Goal: Contribute content: Contribute content

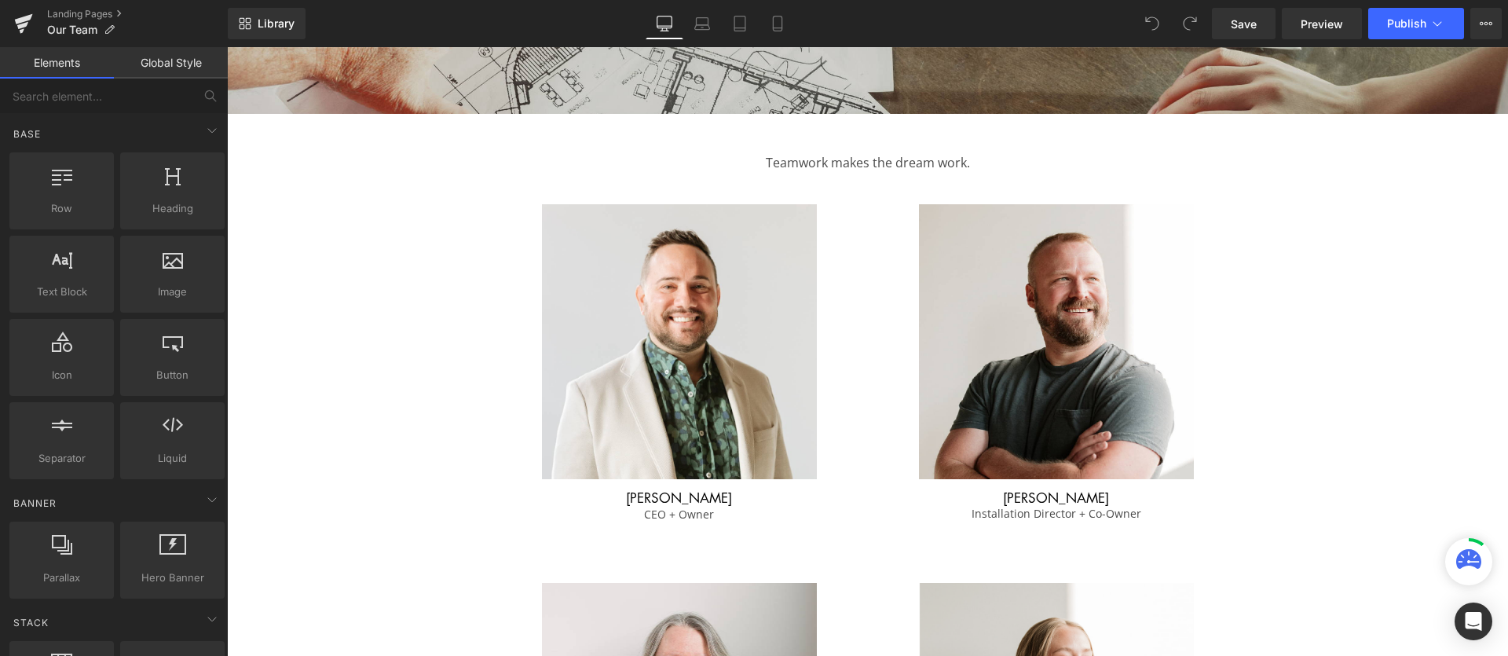
scroll to position [405, 0]
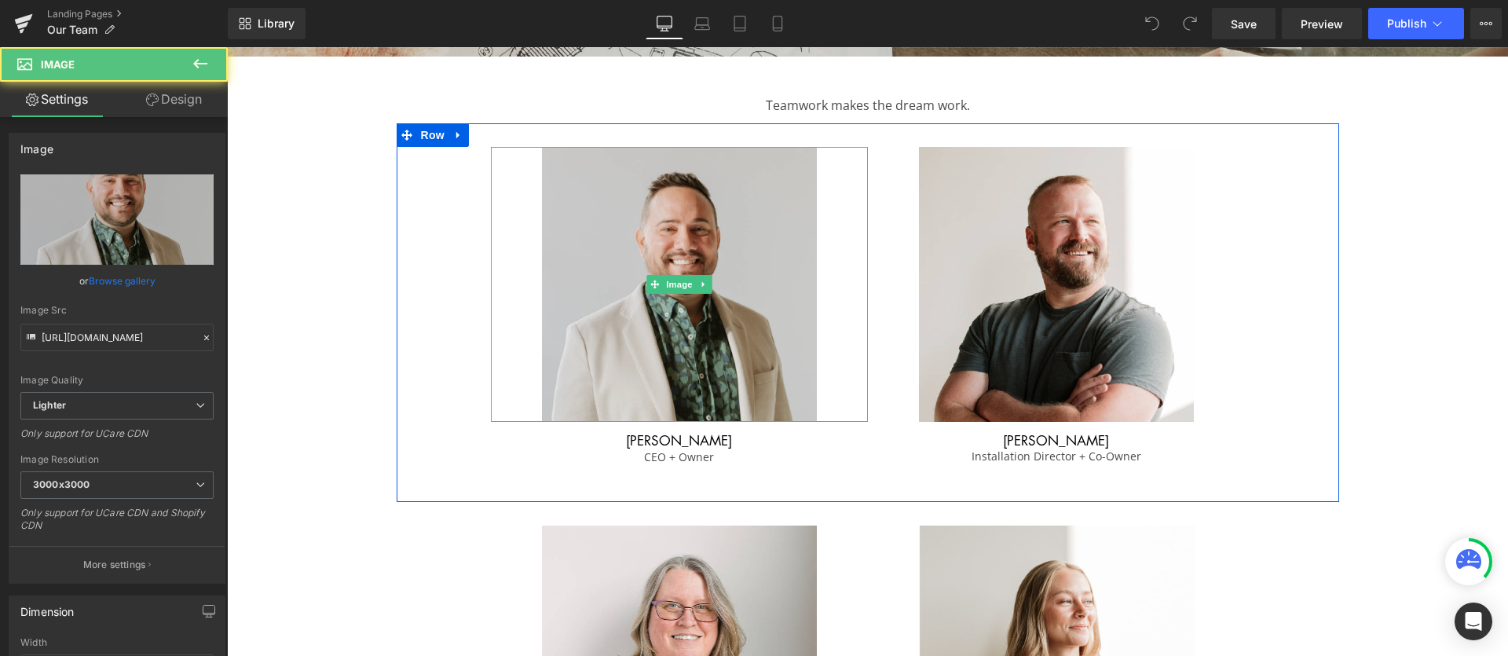
click at [649, 341] on img at bounding box center [679, 284] width 275 height 275
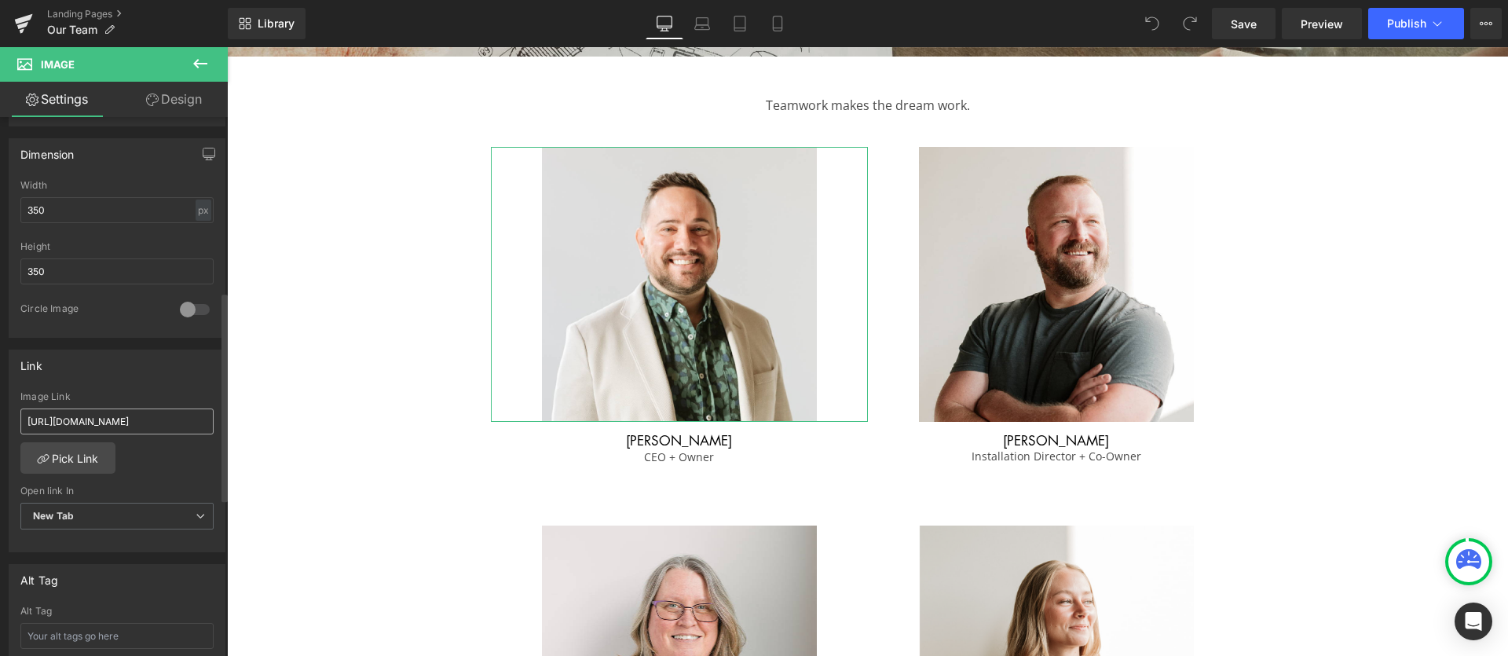
scroll to position [508, 0]
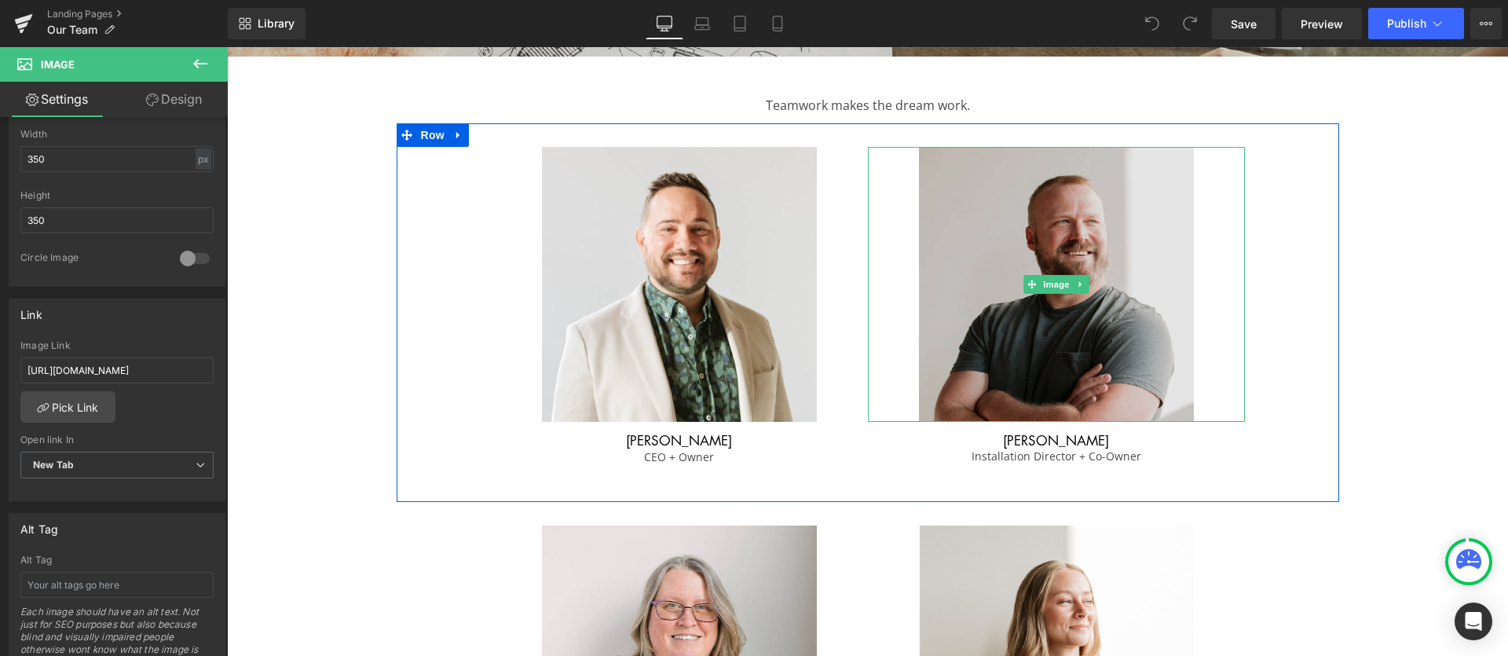
click at [951, 390] on img at bounding box center [1056, 284] width 275 height 275
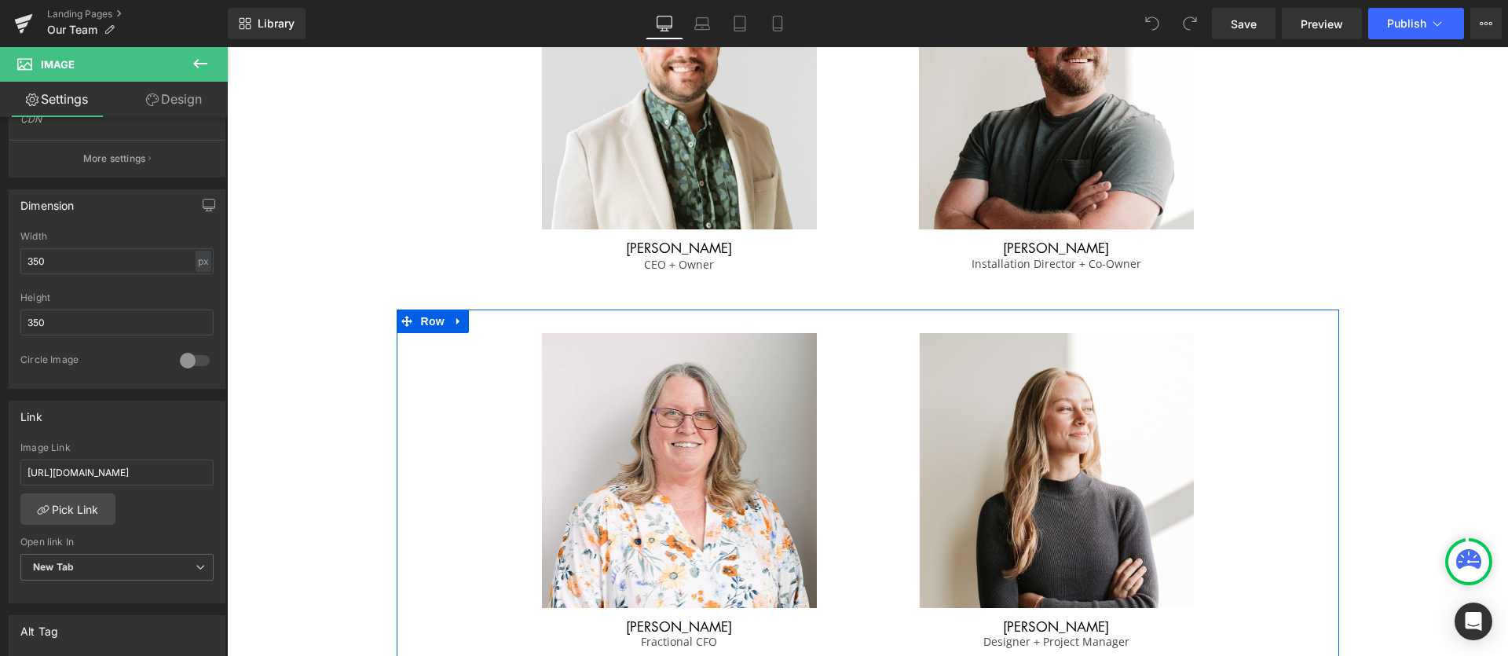
scroll to position [694, 0]
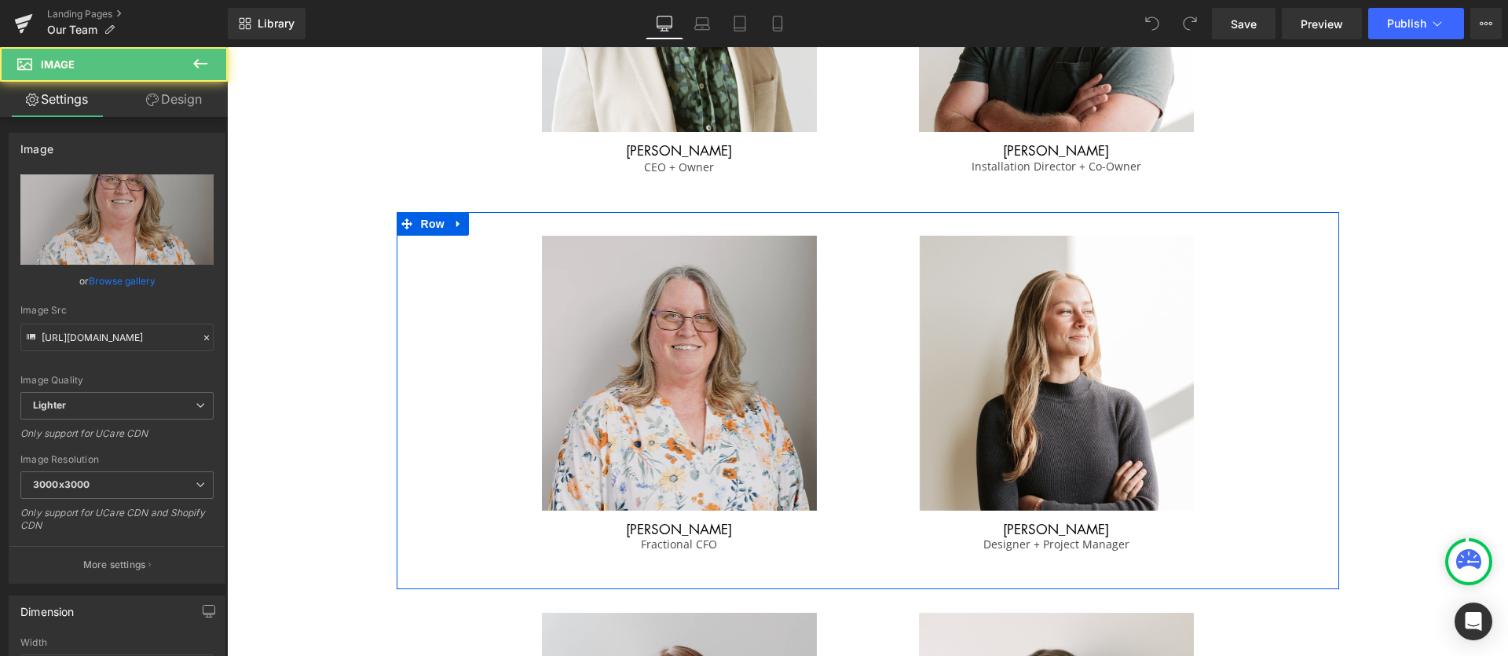
click at [702, 471] on img at bounding box center [679, 373] width 275 height 275
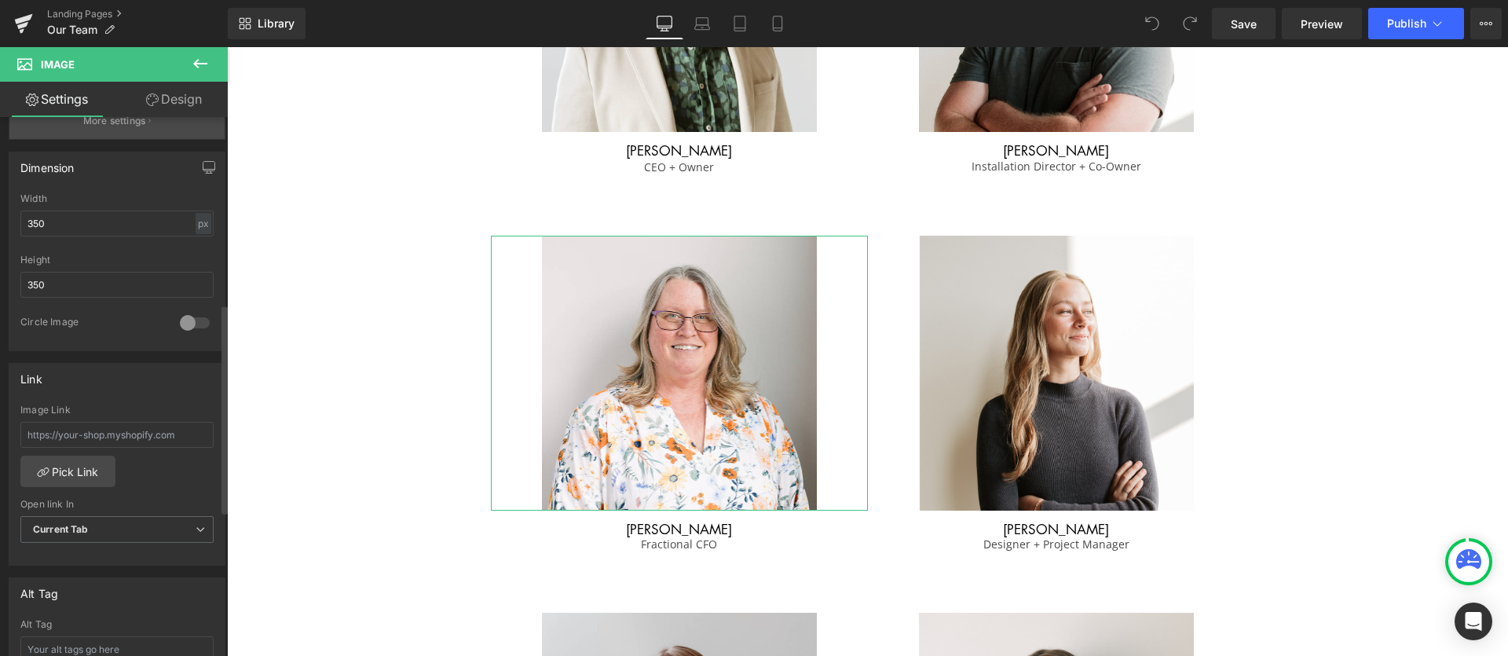
scroll to position [481, 0]
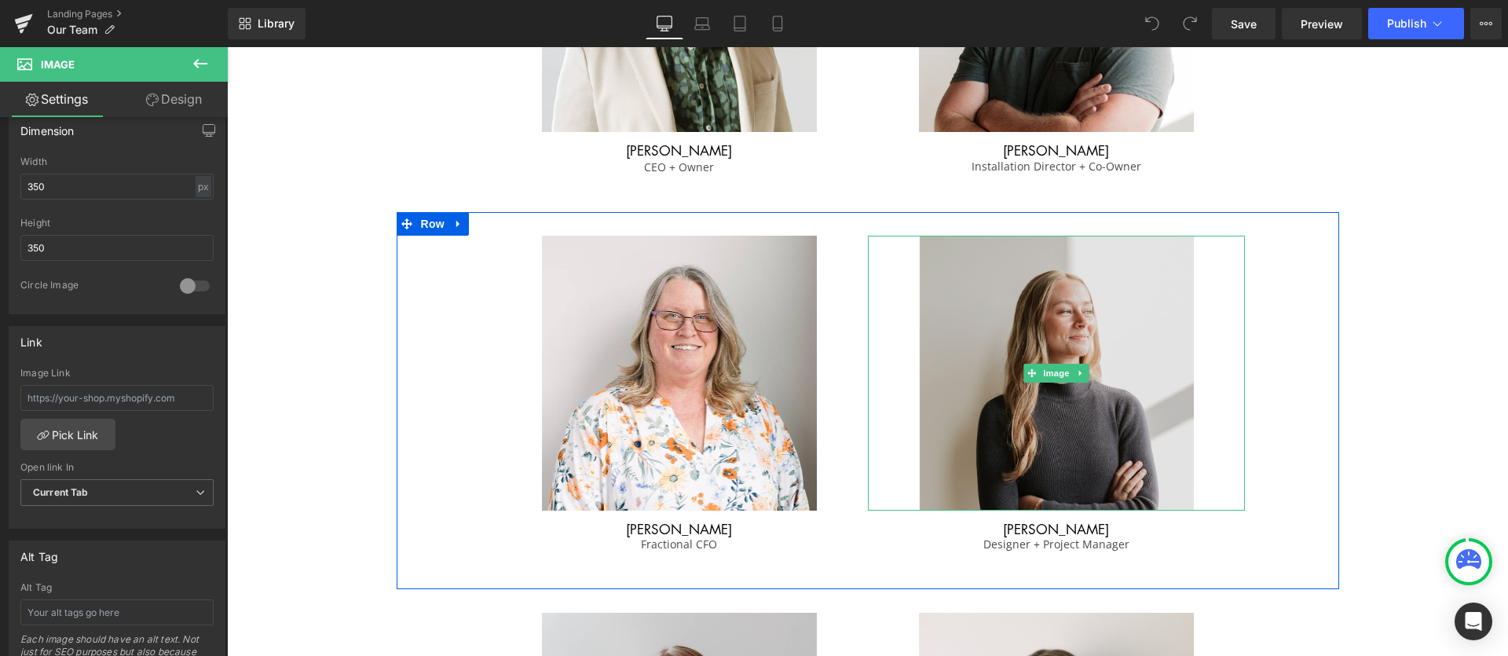
click at [1064, 458] on img at bounding box center [1056, 373] width 275 height 275
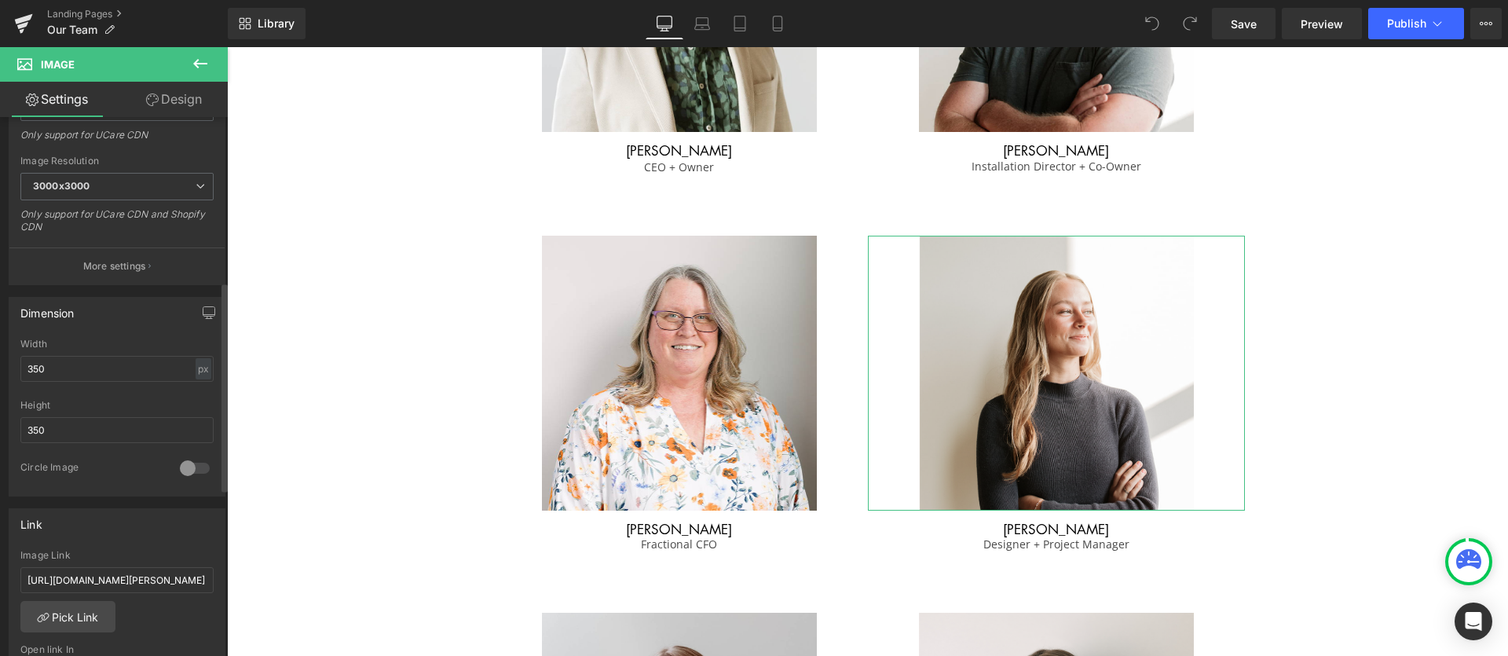
scroll to position [423, 0]
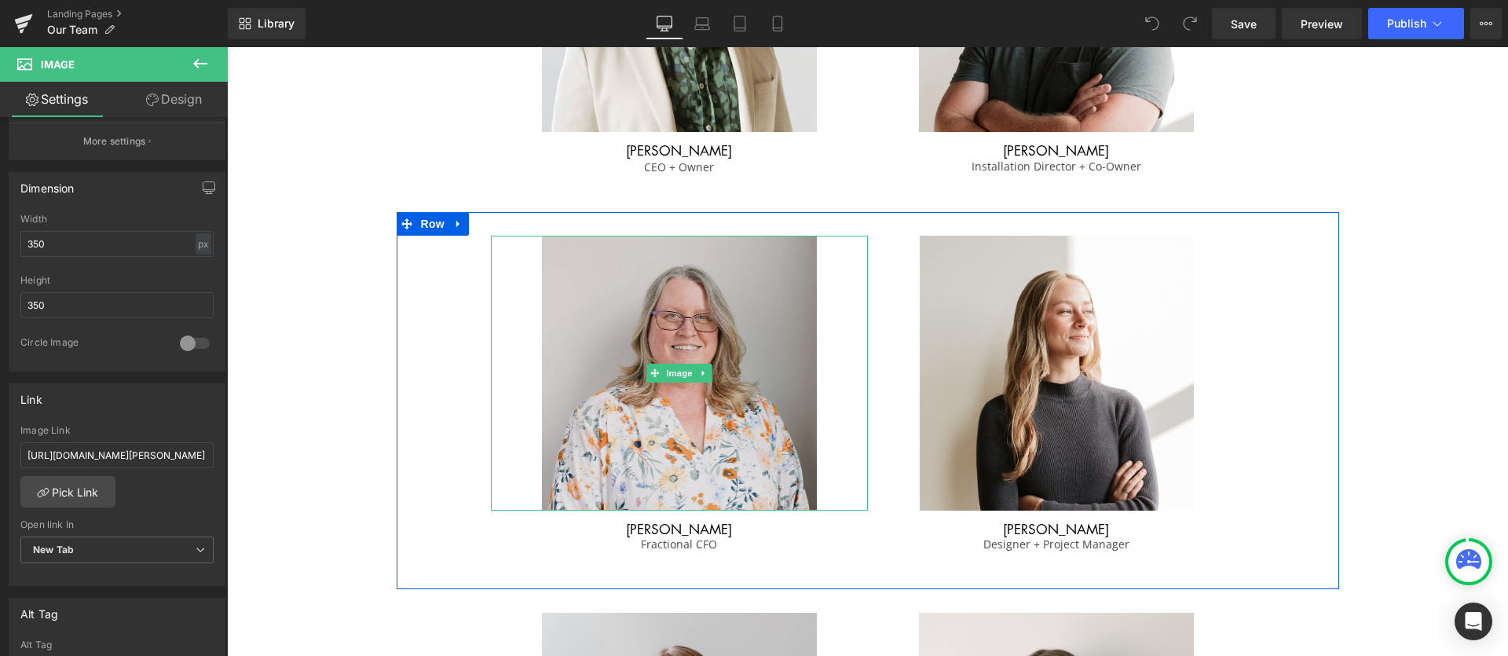
click at [733, 423] on img at bounding box center [679, 373] width 275 height 275
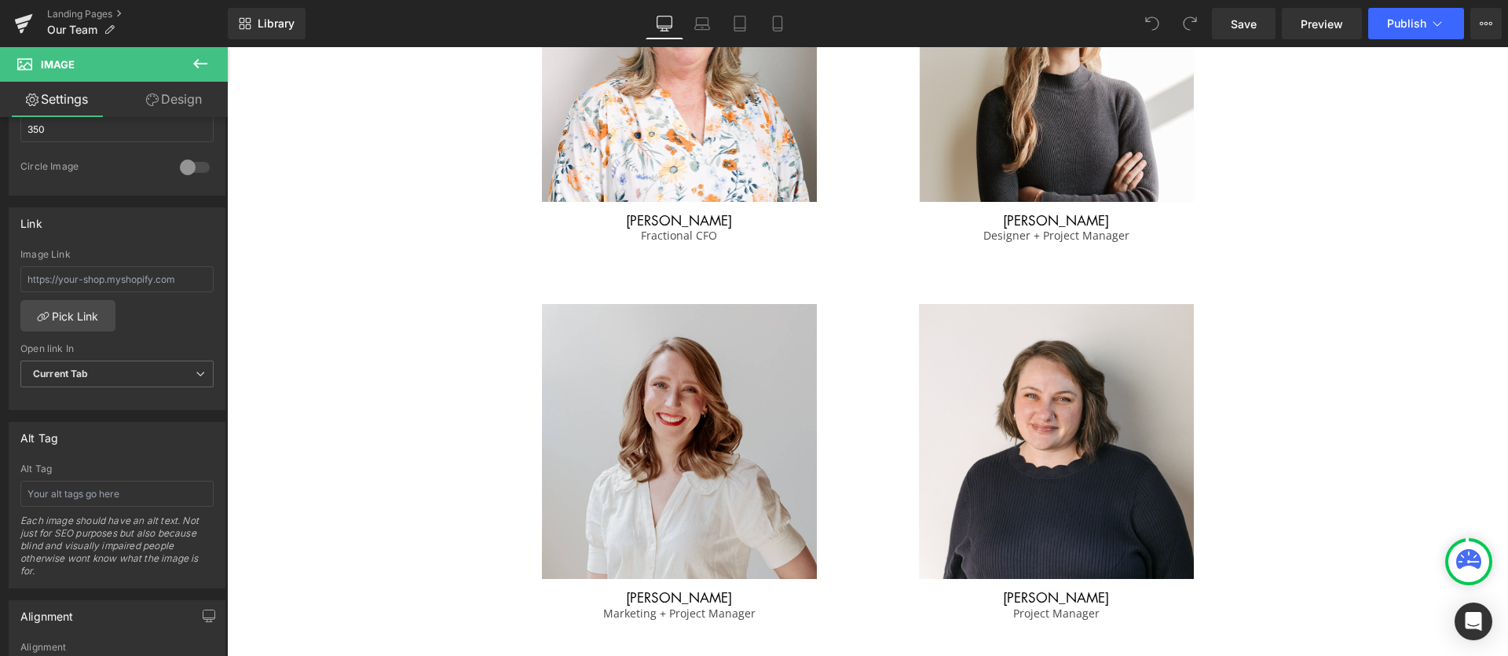
scroll to position [1057, 0]
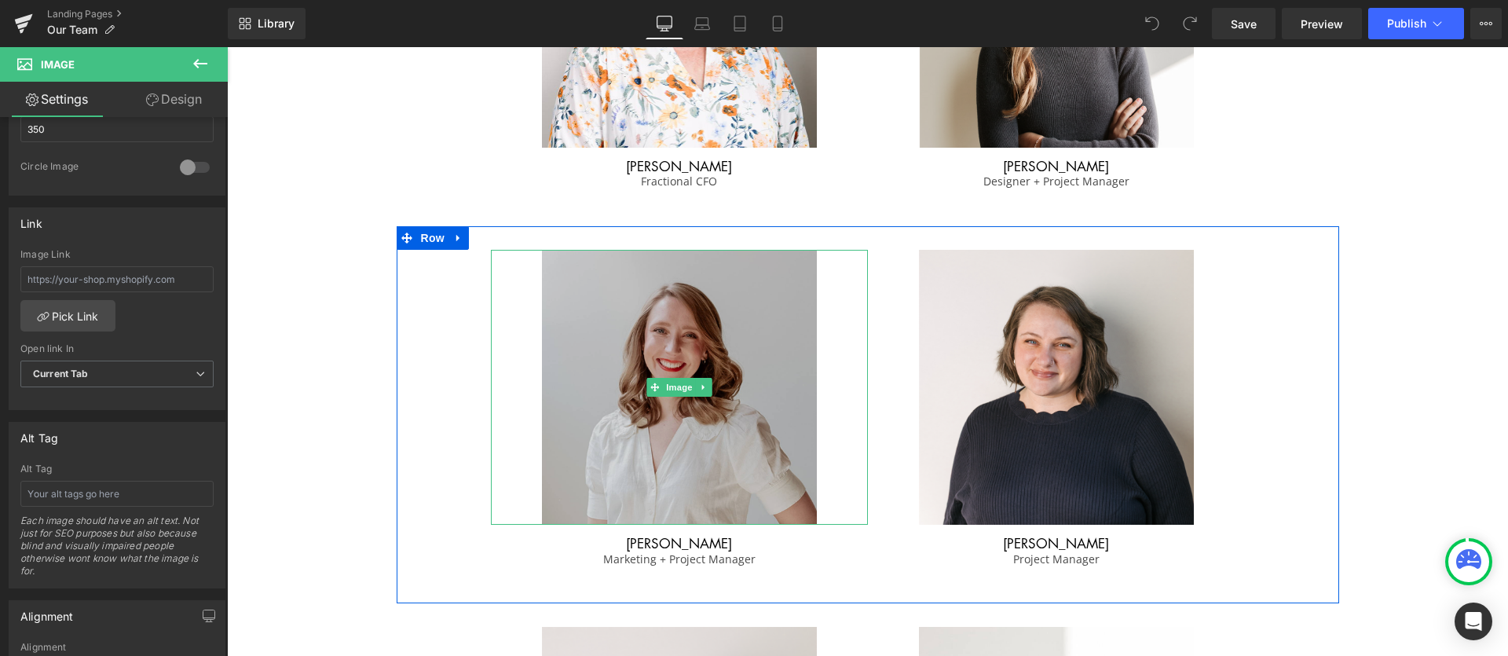
click at [648, 453] on img at bounding box center [679, 387] width 275 height 275
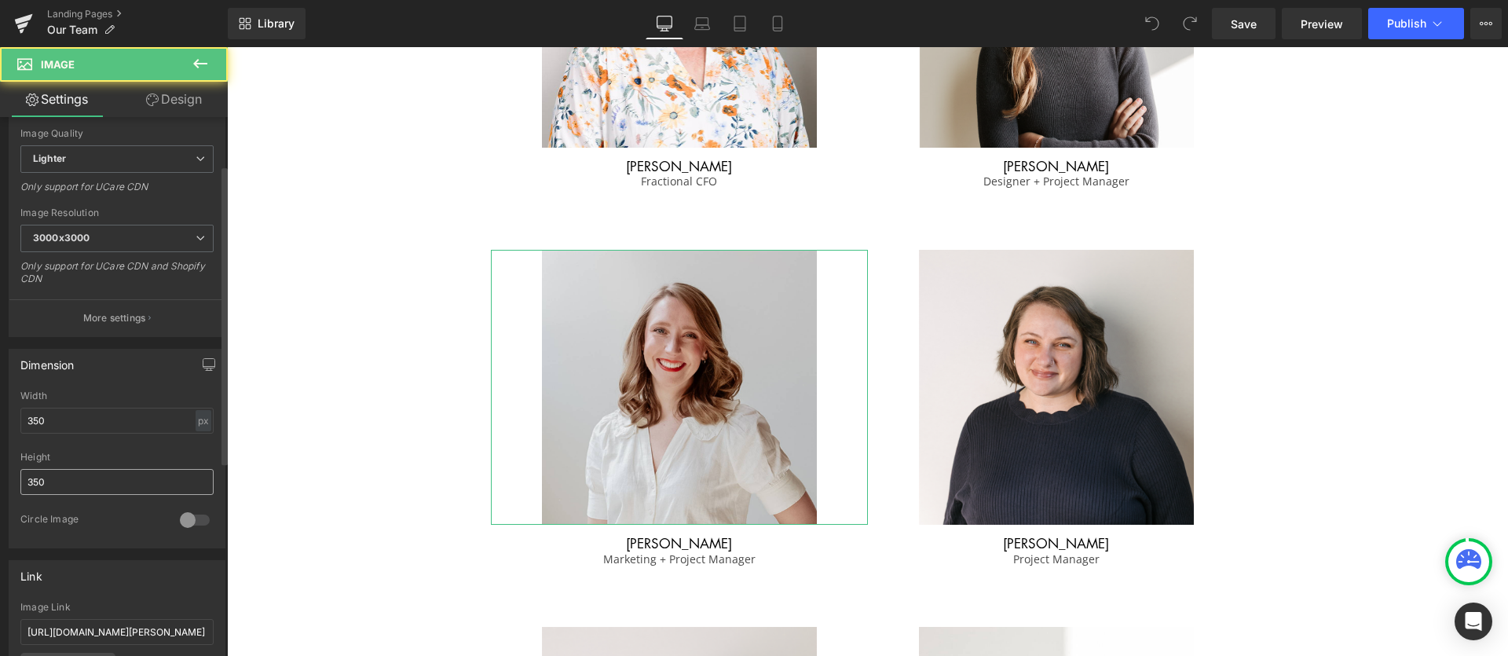
scroll to position [346, 0]
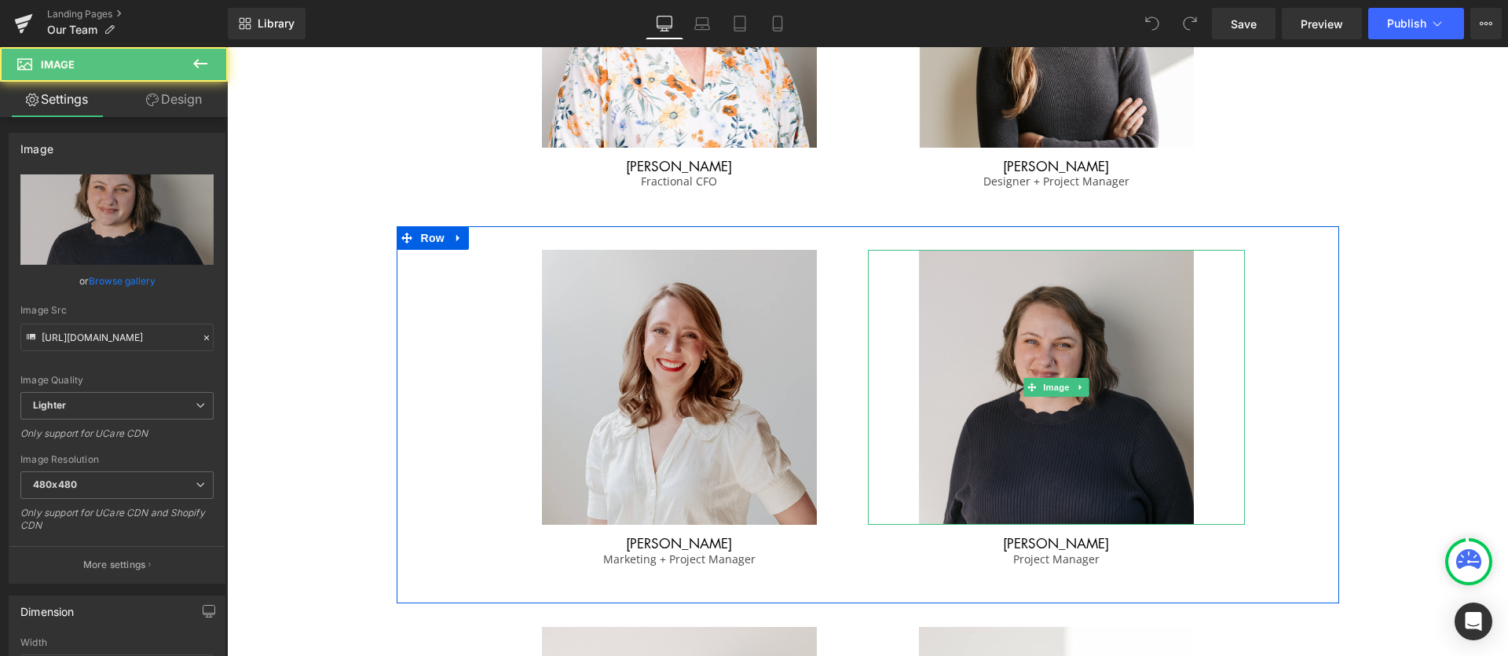
click at [997, 500] on img at bounding box center [1056, 387] width 275 height 275
click at [1128, 441] on img at bounding box center [1056, 387] width 275 height 275
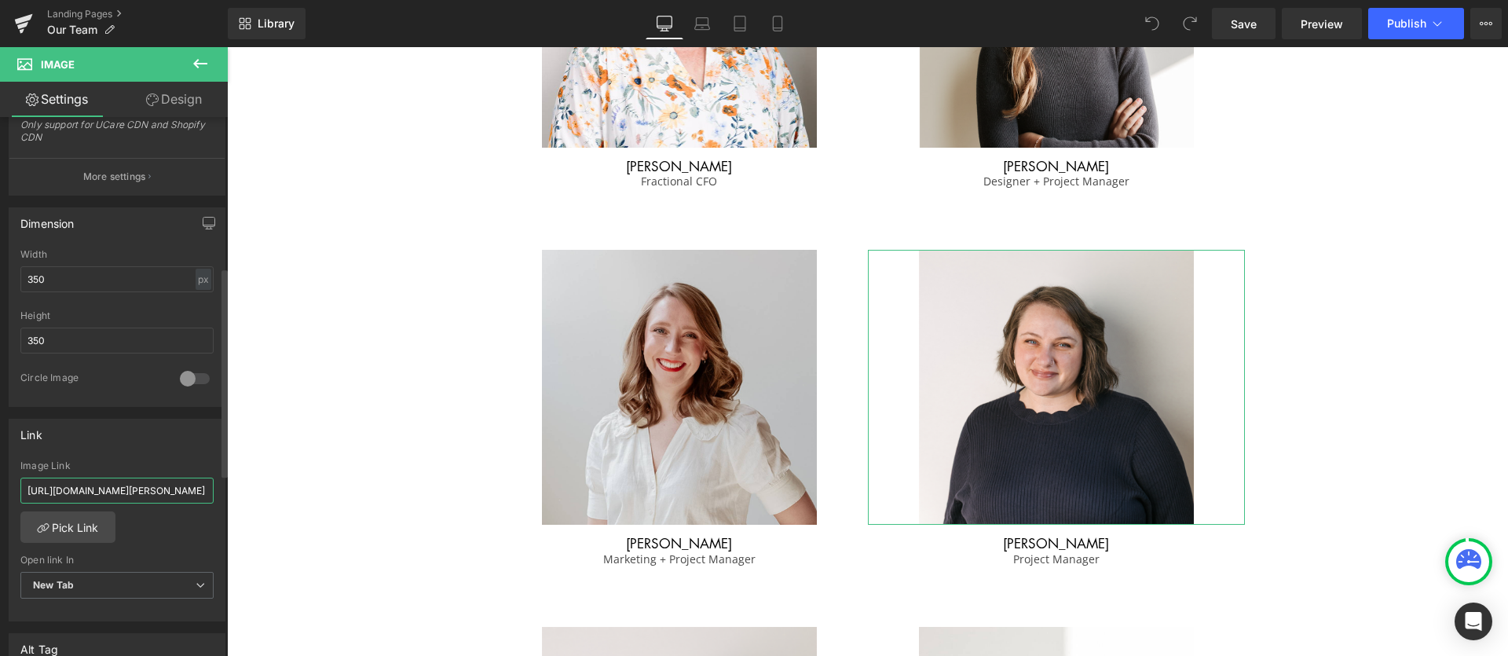
click at [147, 485] on input "[URL][DOMAIN_NAME][PERSON_NAME]" at bounding box center [116, 491] width 193 height 26
click at [147, 485] on input "[URL][DOMAIN_NAME][PERSON_NAME]" at bounding box center [116, 494] width 193 height 26
click at [145, 488] on input "[URL][DOMAIN_NAME][PERSON_NAME]" at bounding box center [116, 493] width 193 height 26
click at [170, 495] on input "[URL][DOMAIN_NAME][PERSON_NAME]" at bounding box center [116, 493] width 193 height 26
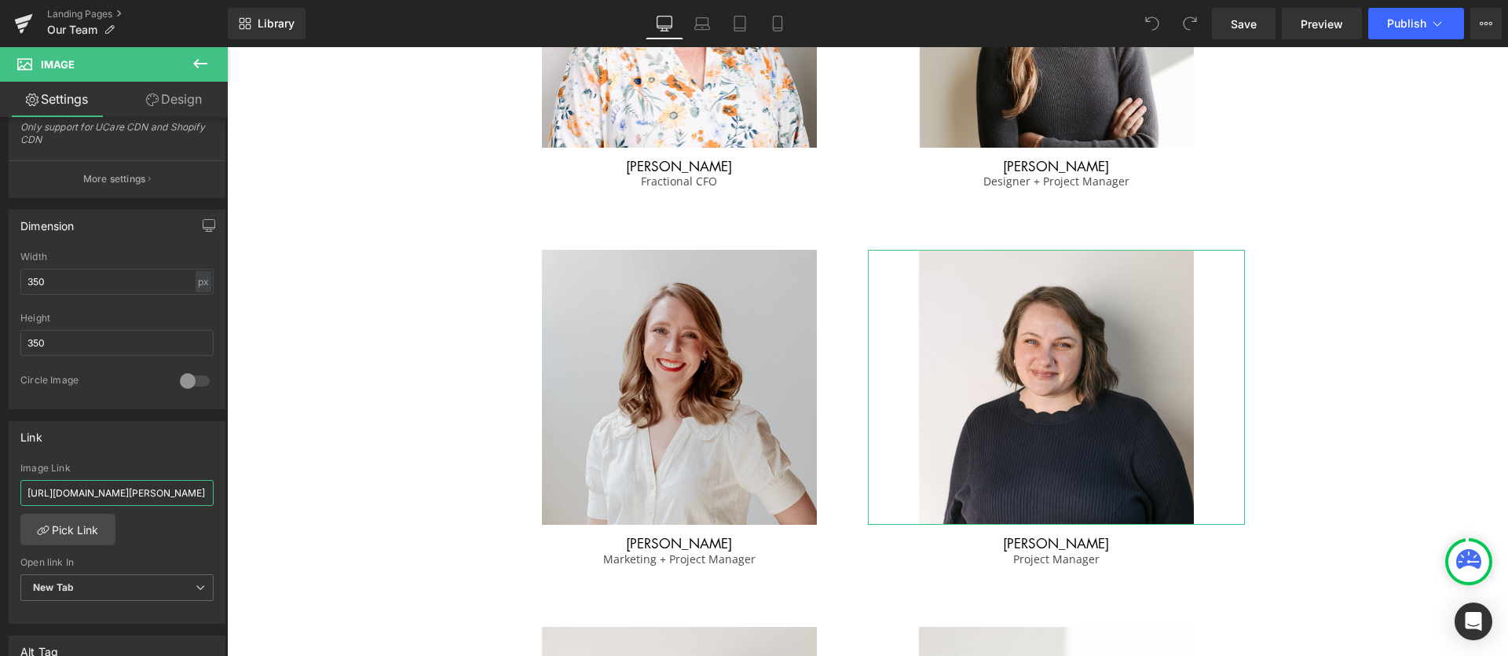
scroll to position [0, 82]
drag, startPoint x: 255, startPoint y: 537, endPoint x: 307, endPoint y: 487, distance: 72.8
type input "[URL][DOMAIN_NAME][PERSON_NAME]"
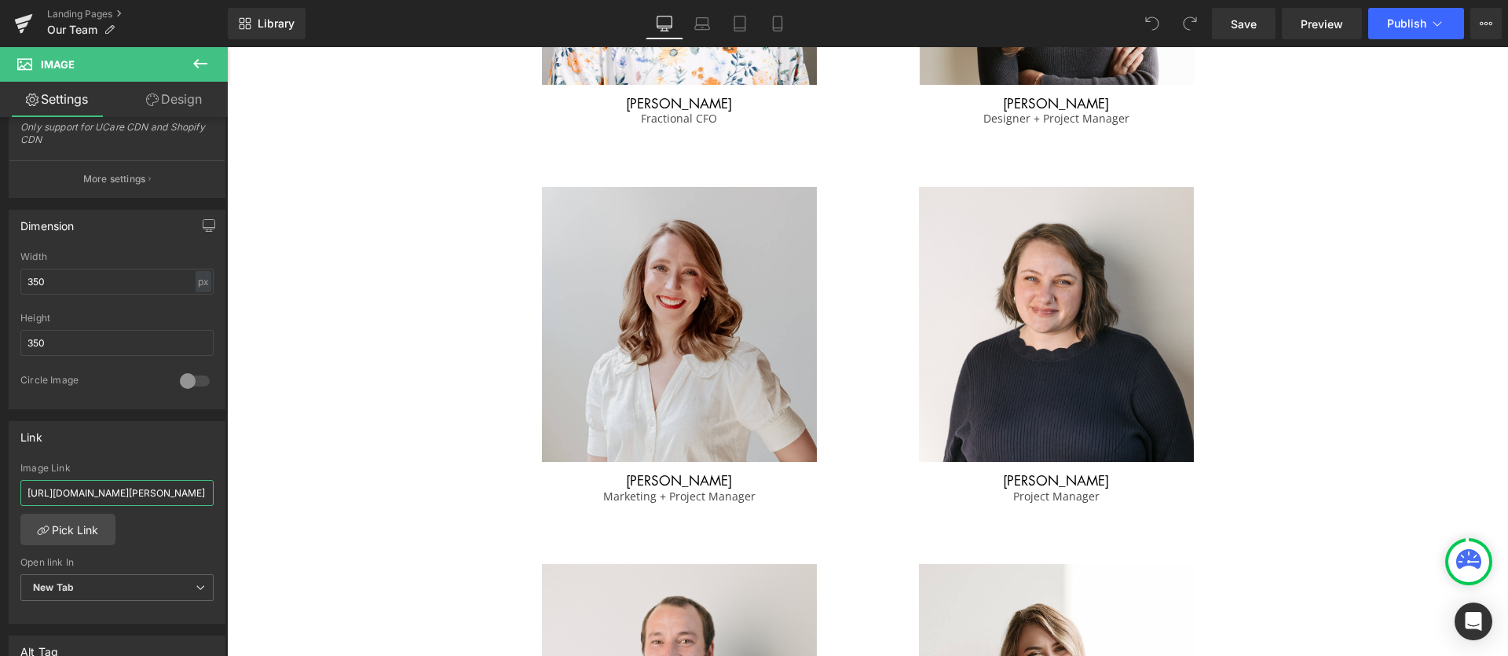
scroll to position [1148, 0]
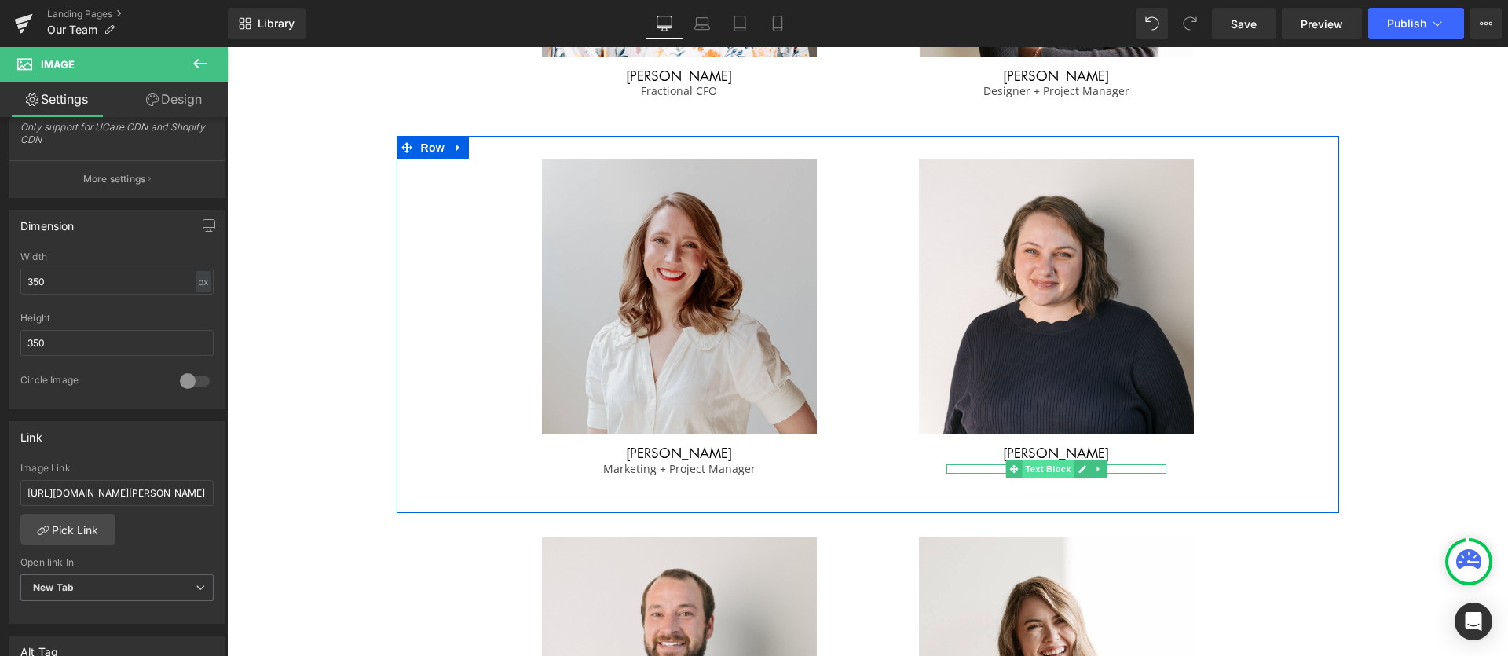
click at [1046, 471] on span "Text Block" at bounding box center [1048, 469] width 52 height 19
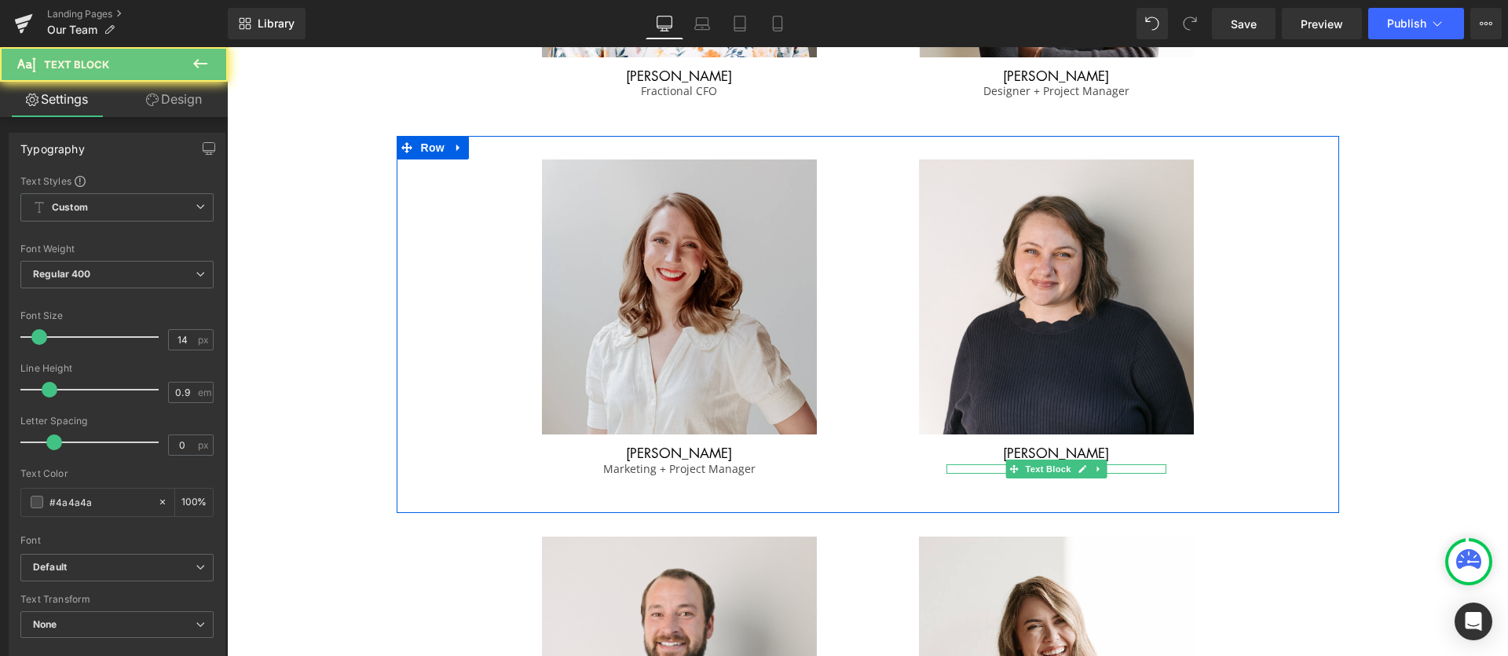
click at [987, 468] on p "Project Manager" at bounding box center [1057, 469] width 220 height 10
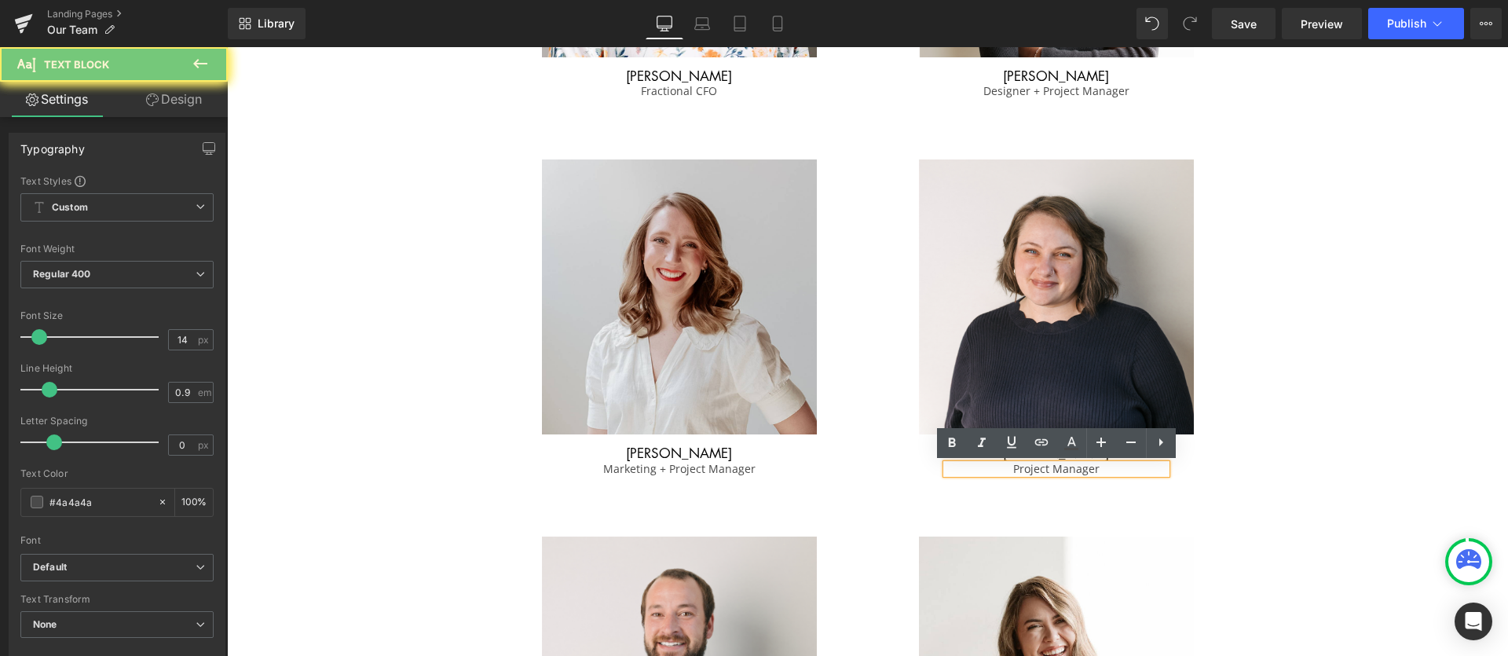
click at [997, 467] on p "Project Manager" at bounding box center [1057, 469] width 220 height 10
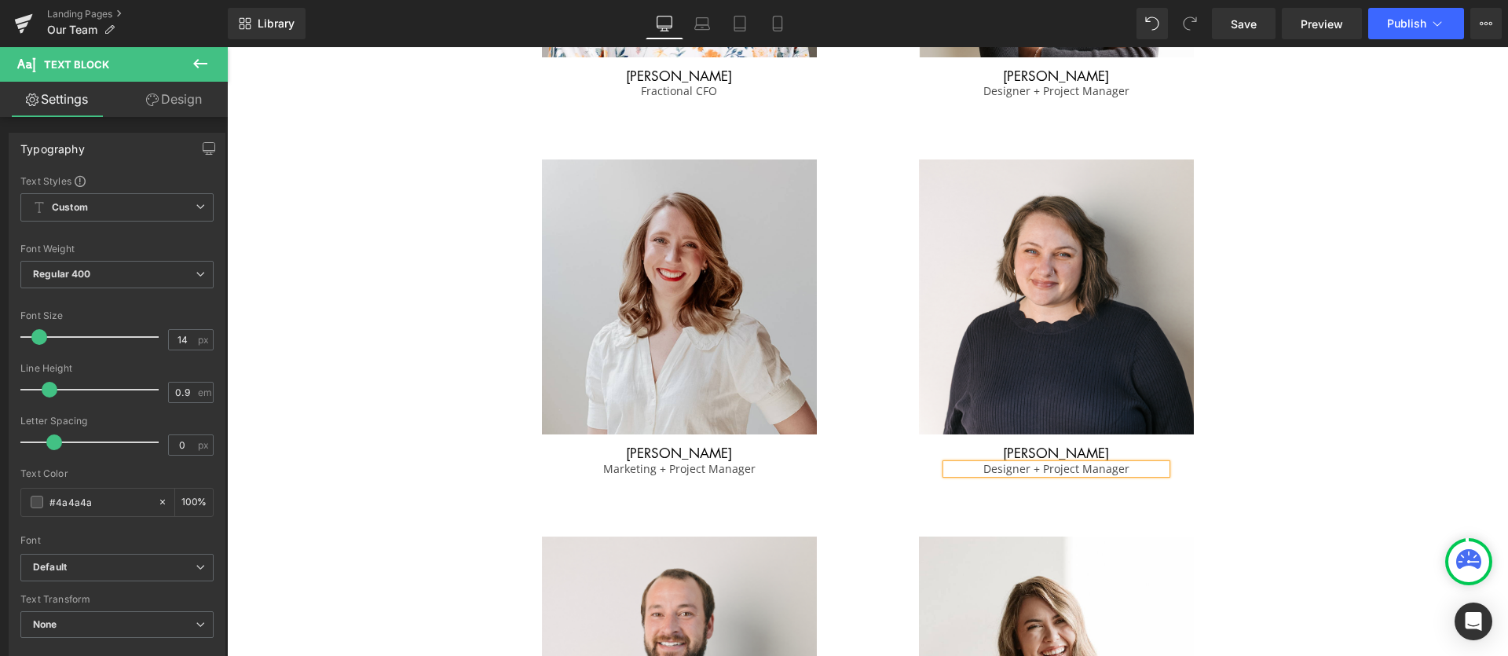
click at [1331, 395] on div "Image [PERSON_NAME] Heading Marketing + Project Manager Text Block Image [PERSO…" at bounding box center [868, 324] width 943 height 377
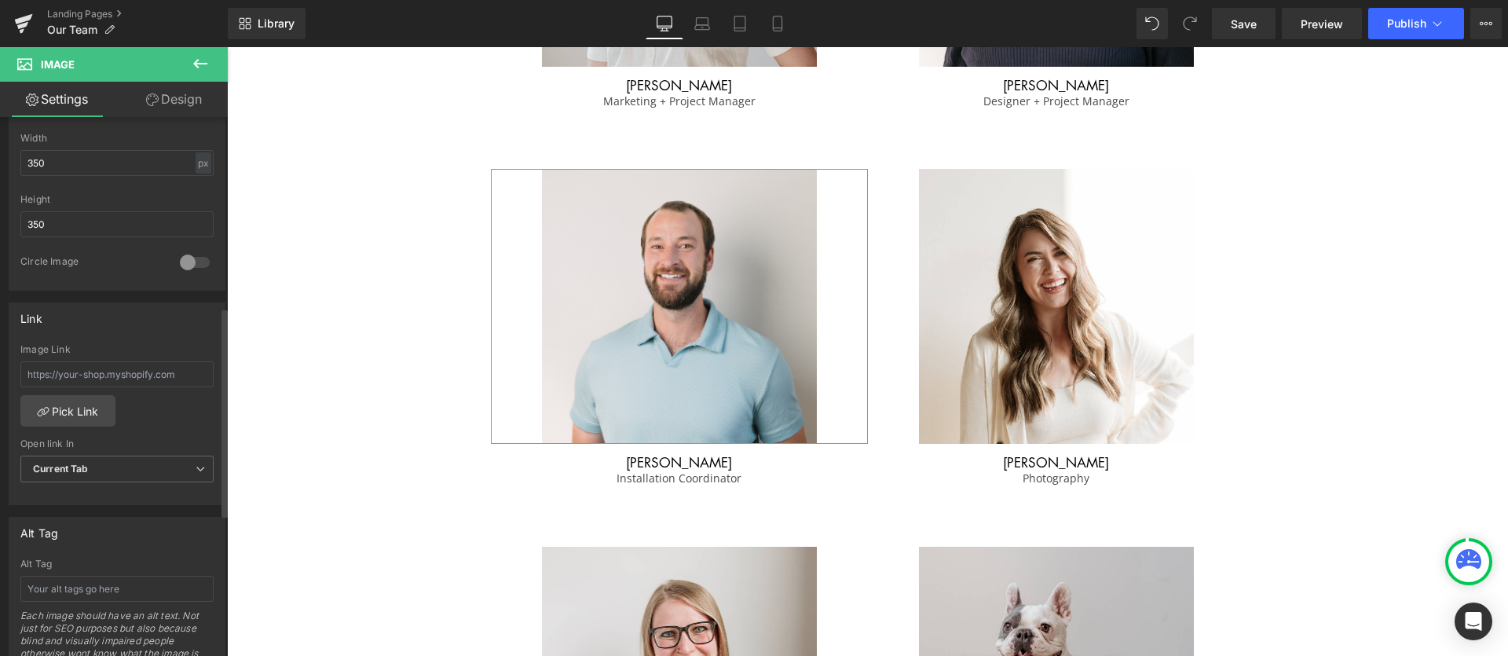
scroll to position [597, 0]
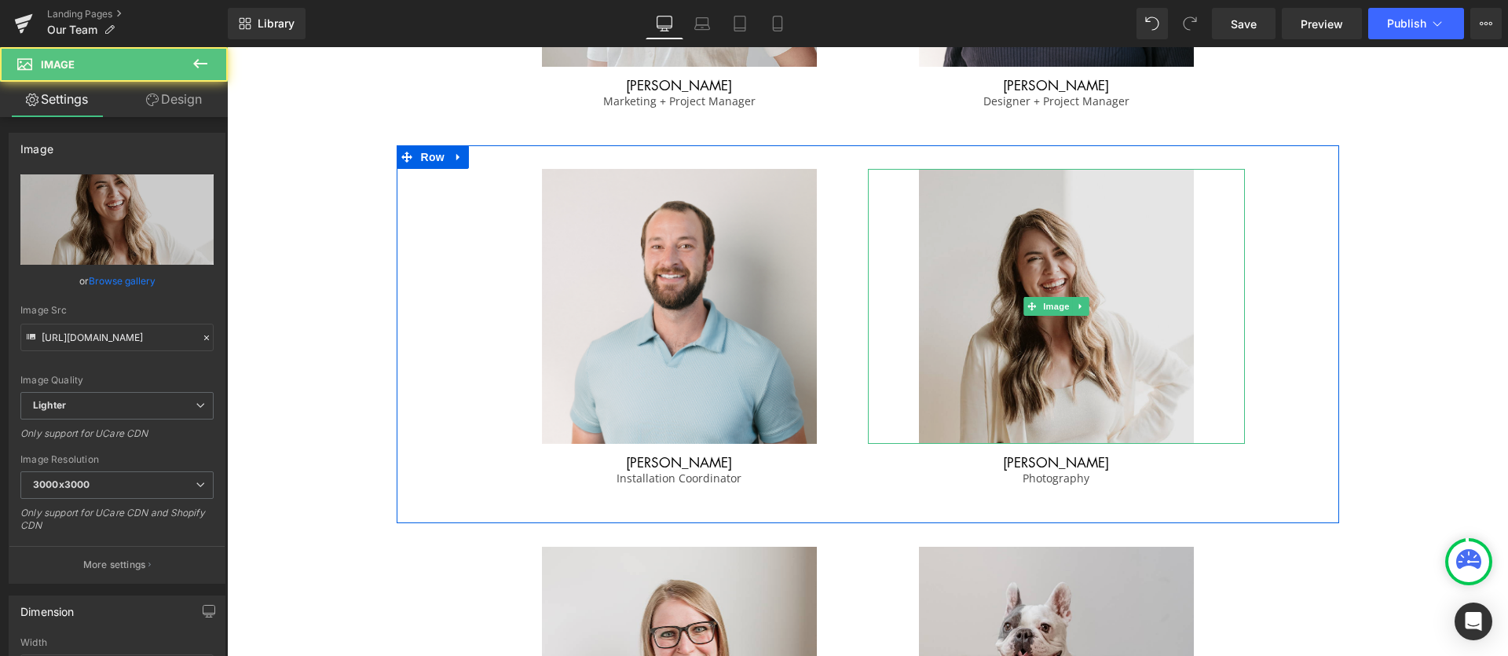
click at [1049, 415] on img at bounding box center [1056, 306] width 275 height 275
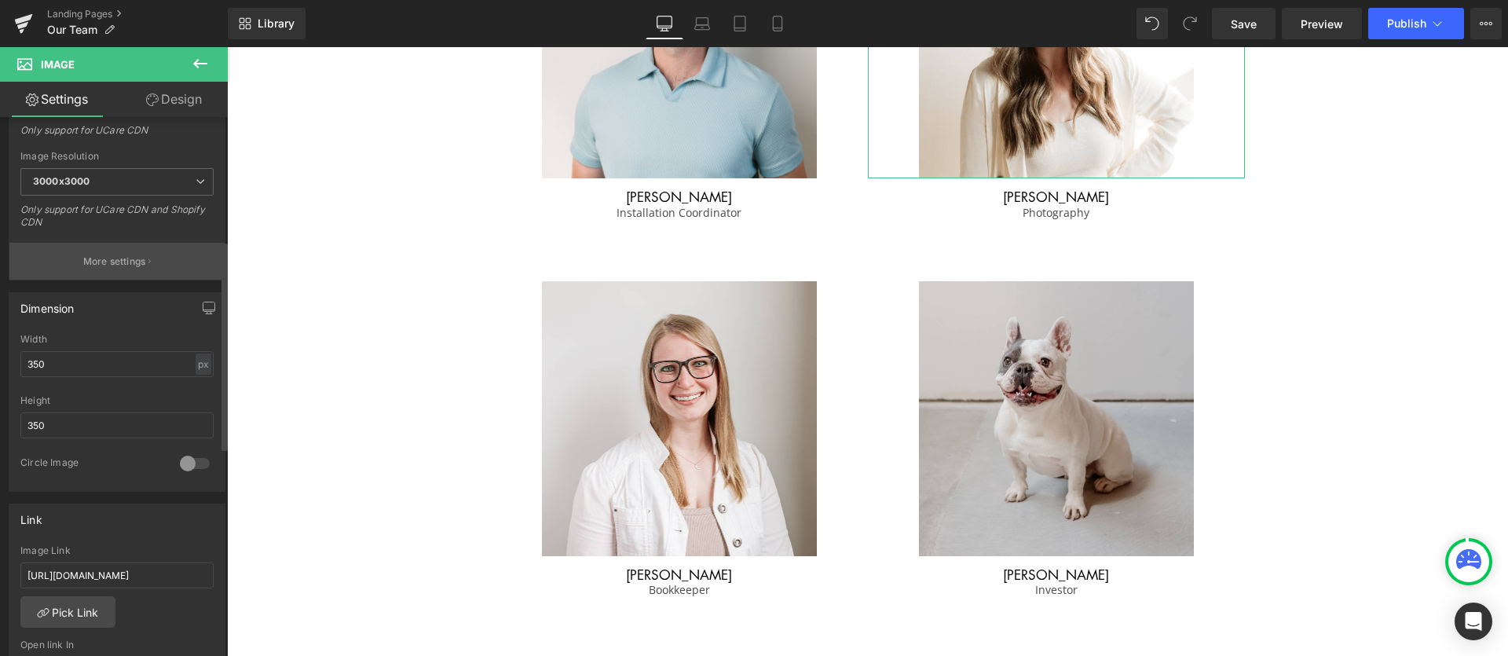
scroll to position [364, 0]
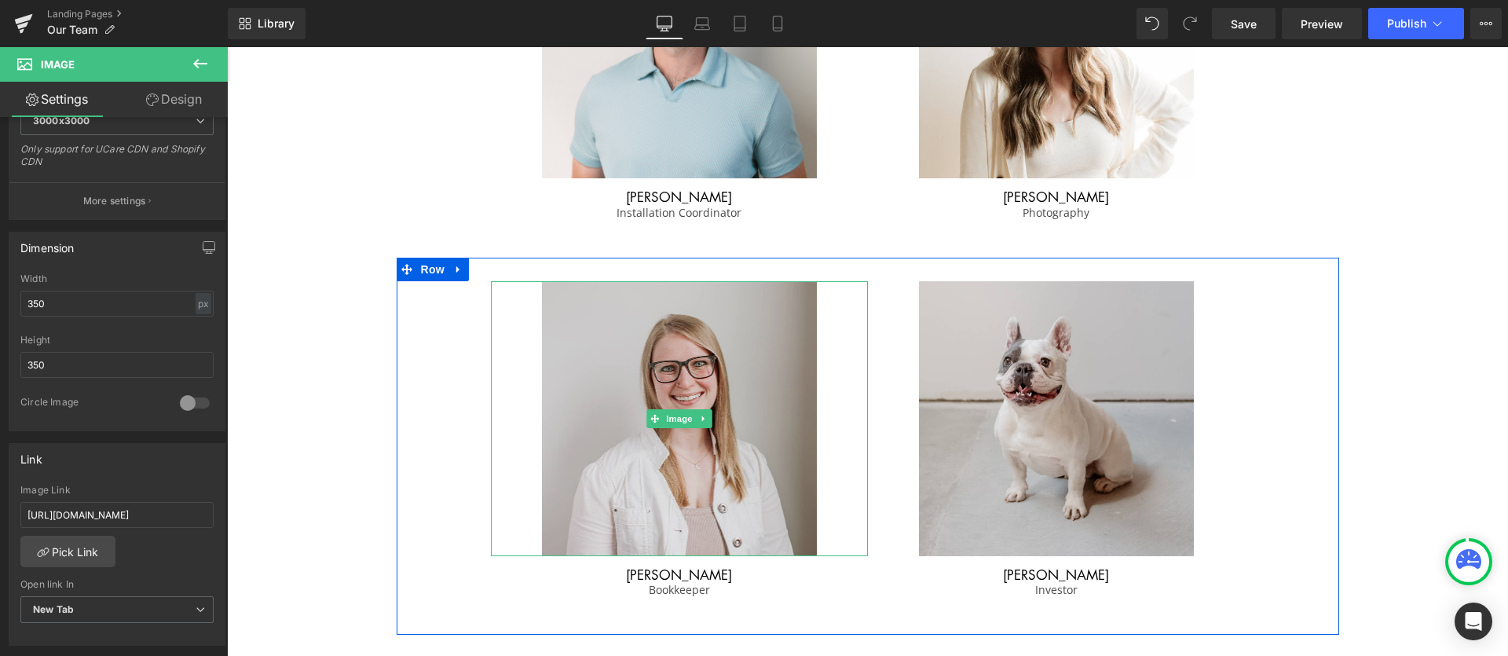
click at [676, 500] on img at bounding box center [679, 418] width 275 height 275
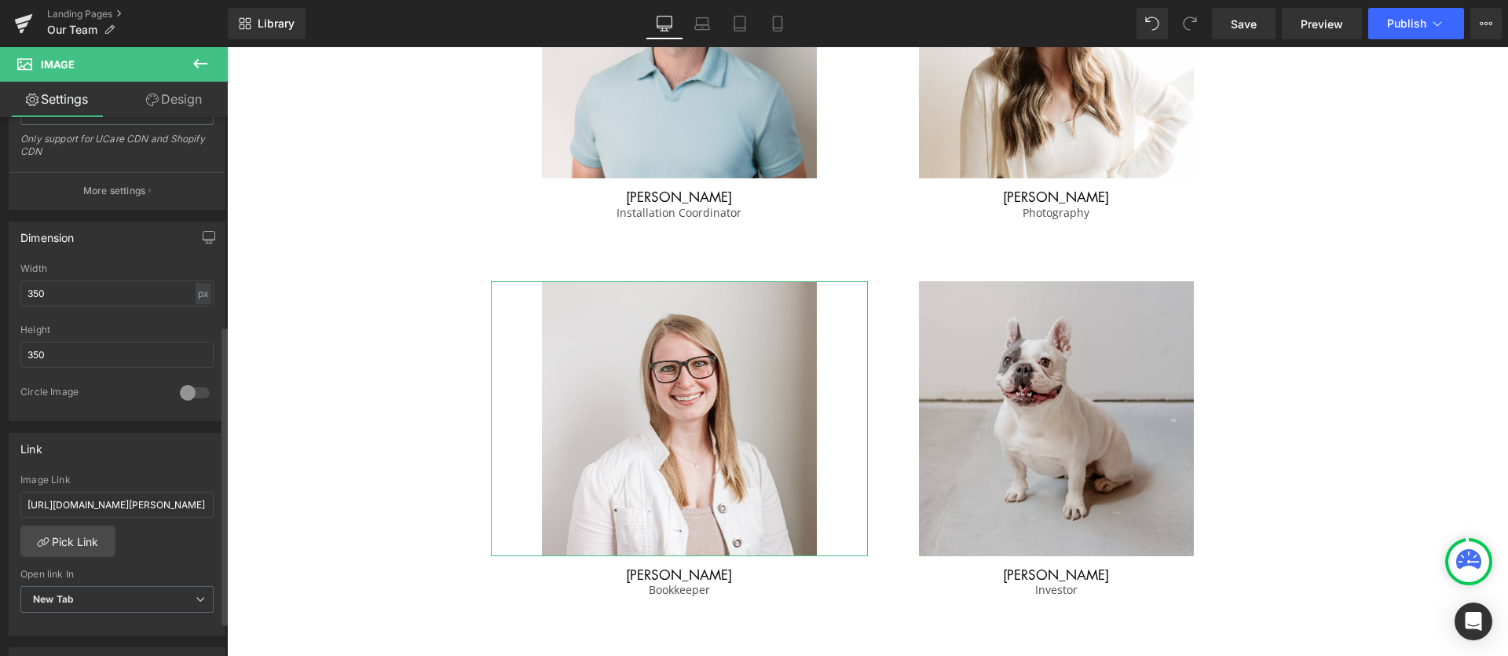
scroll to position [375, 0]
click at [175, 501] on input "[URL][DOMAIN_NAME][PERSON_NAME]" at bounding box center [116, 504] width 193 height 26
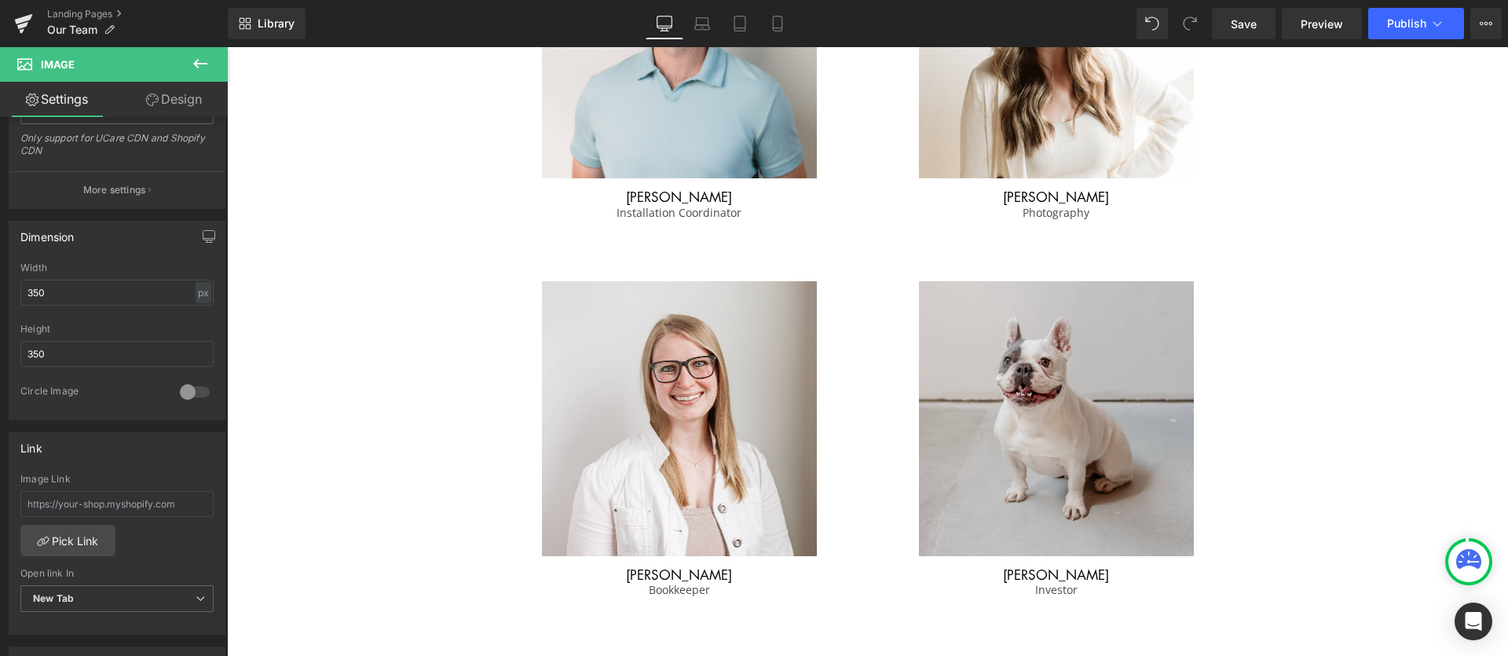
click at [426, 472] on div "Image [PERSON_NAME] Heading Bookkeeper Text Block Image [PERSON_NAME] Heading I…" at bounding box center [868, 446] width 943 height 377
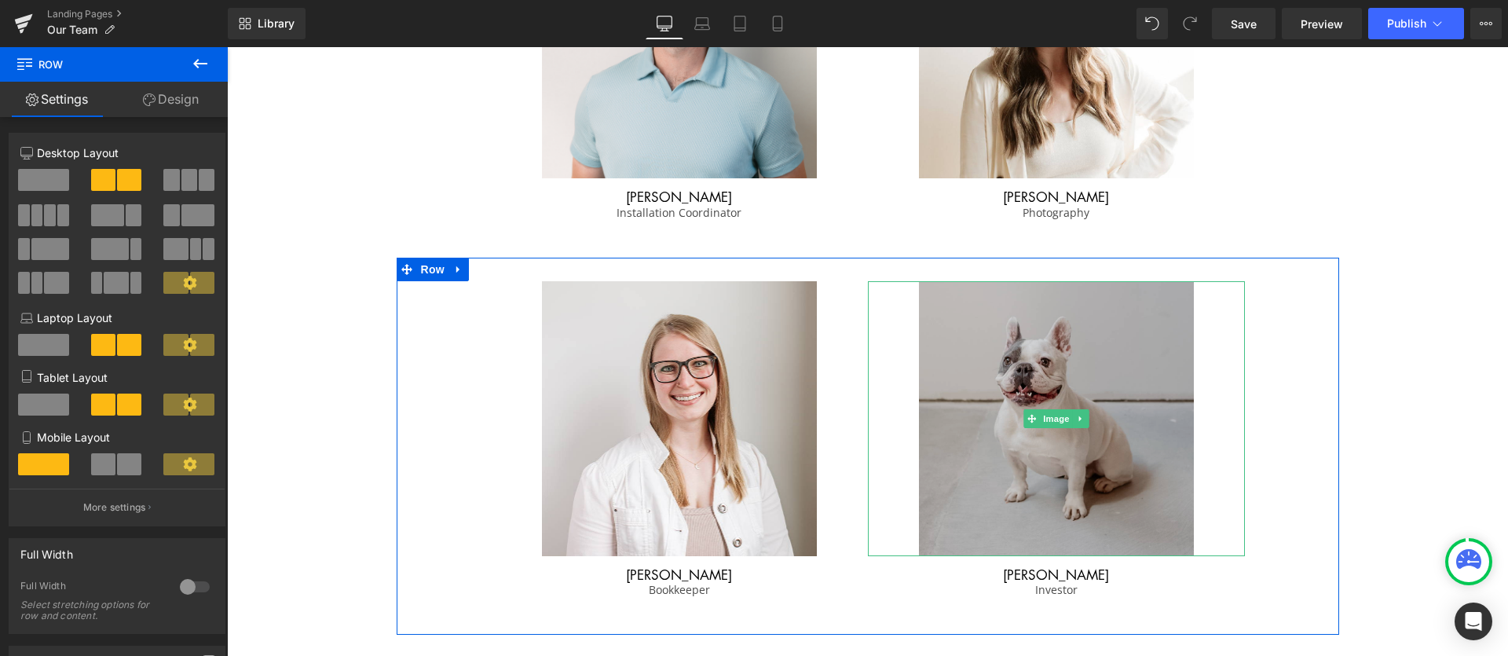
click at [975, 475] on img at bounding box center [1056, 418] width 275 height 275
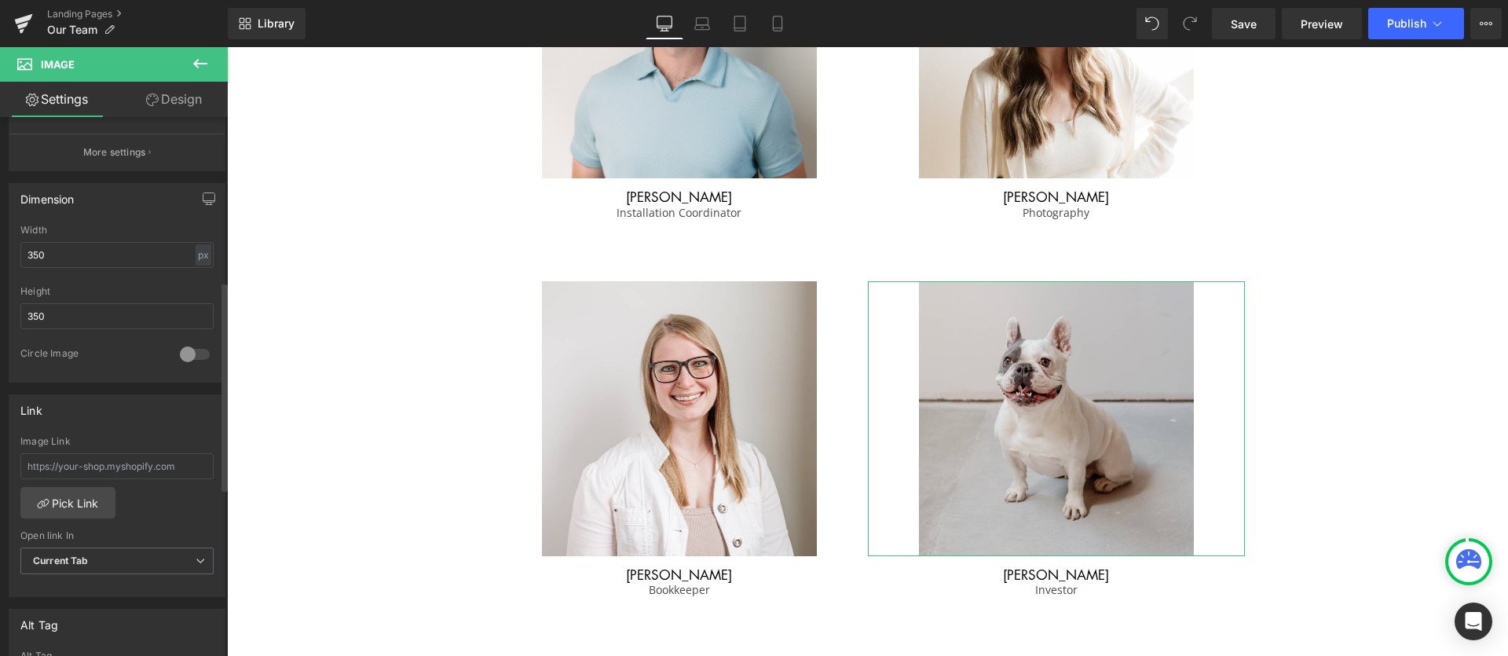
scroll to position [424, 0]
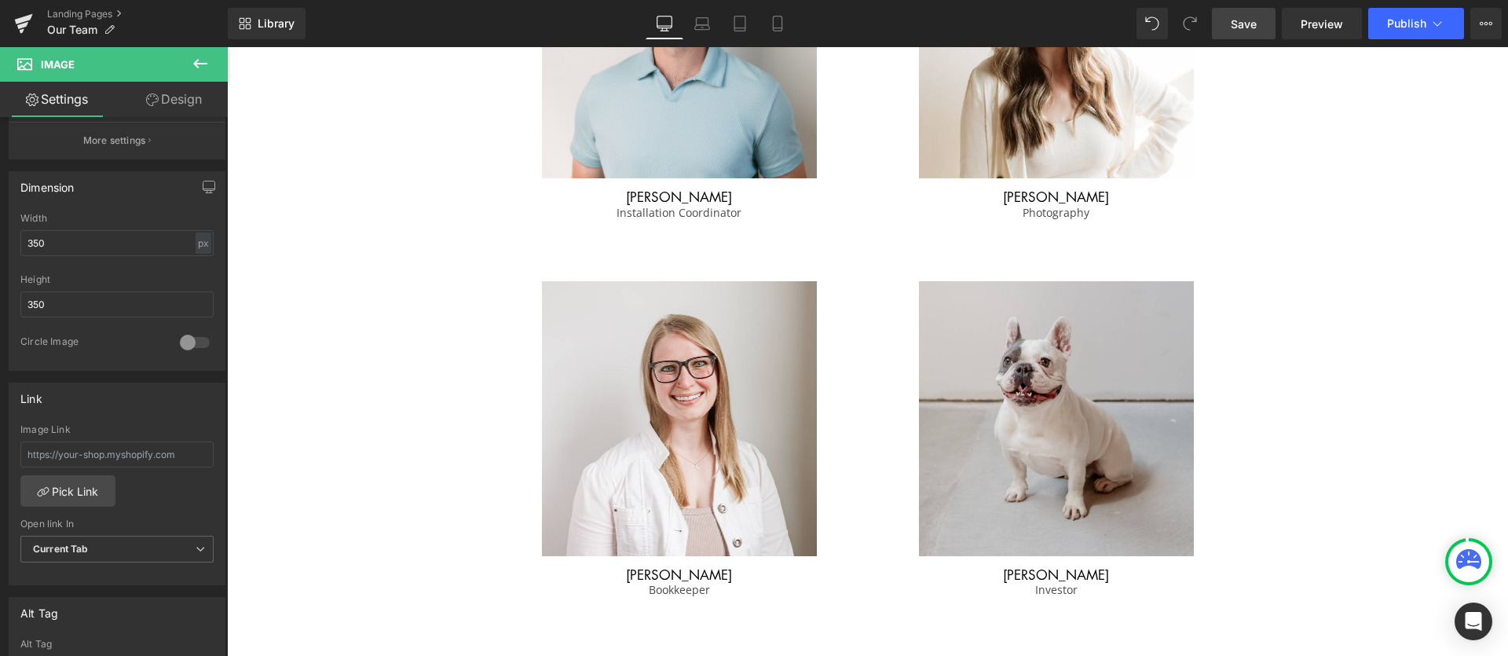
click at [1265, 31] on link "Save" at bounding box center [1244, 23] width 64 height 31
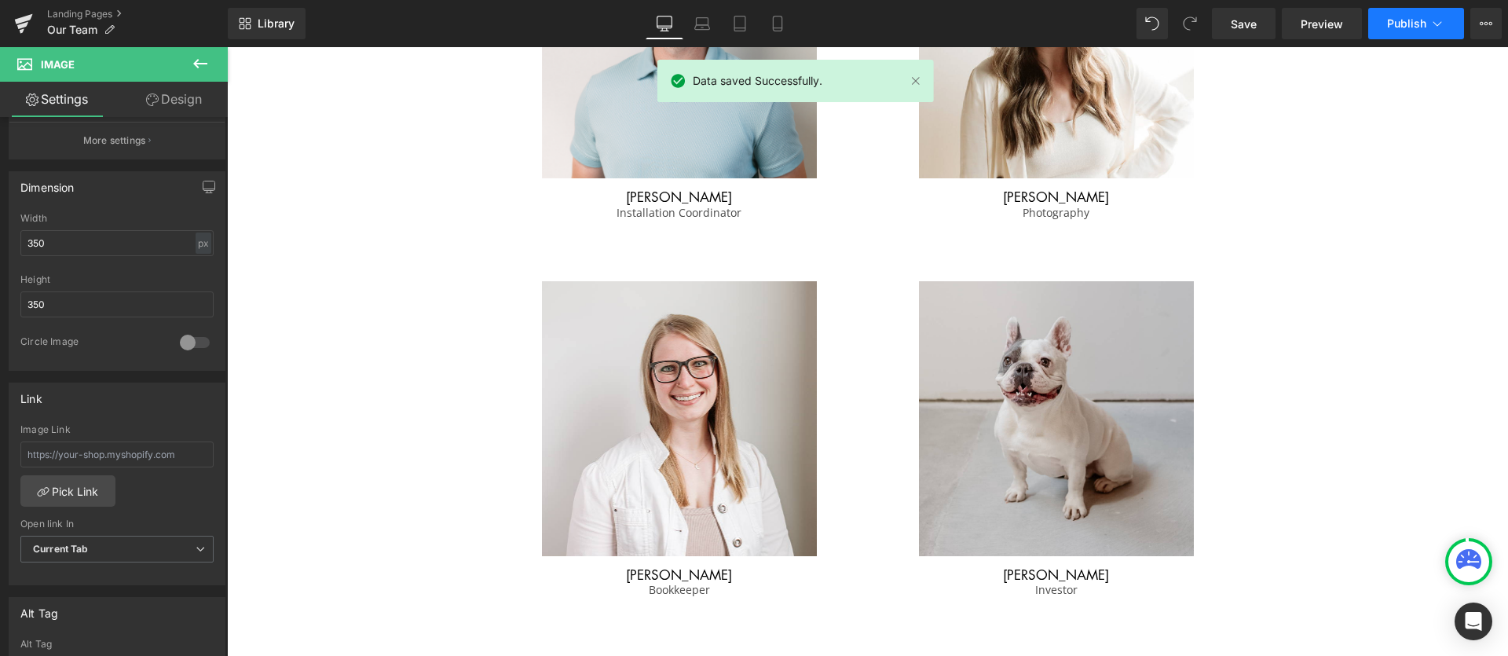
drag, startPoint x: 1416, startPoint y: 2, endPoint x: 1419, endPoint y: 10, distance: 8.2
click at [1416, 2] on div "Library Desktop Desktop Laptop Tablet Mobile Save Preview Publish Scheduled Vie…" at bounding box center [868, 23] width 1280 height 47
click at [1419, 20] on span "Publish" at bounding box center [1406, 23] width 39 height 13
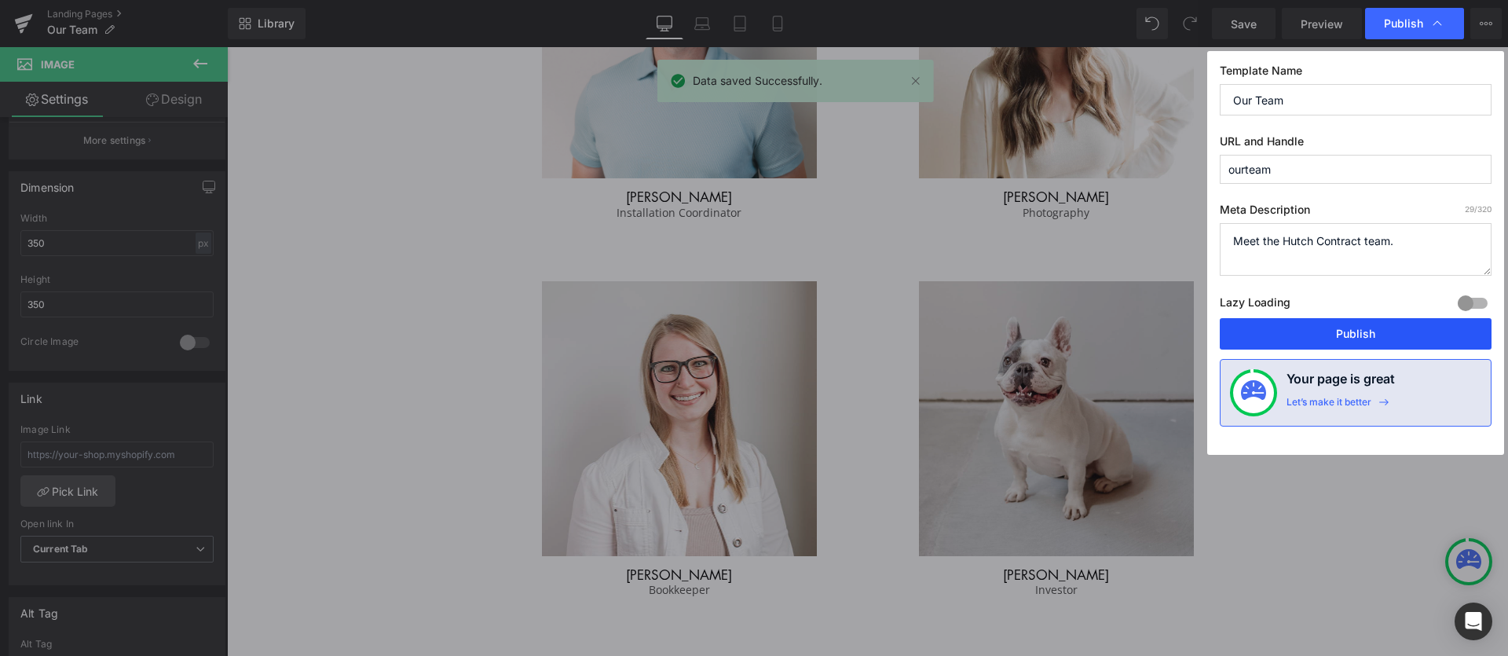
click at [1358, 328] on button "Publish" at bounding box center [1356, 333] width 272 height 31
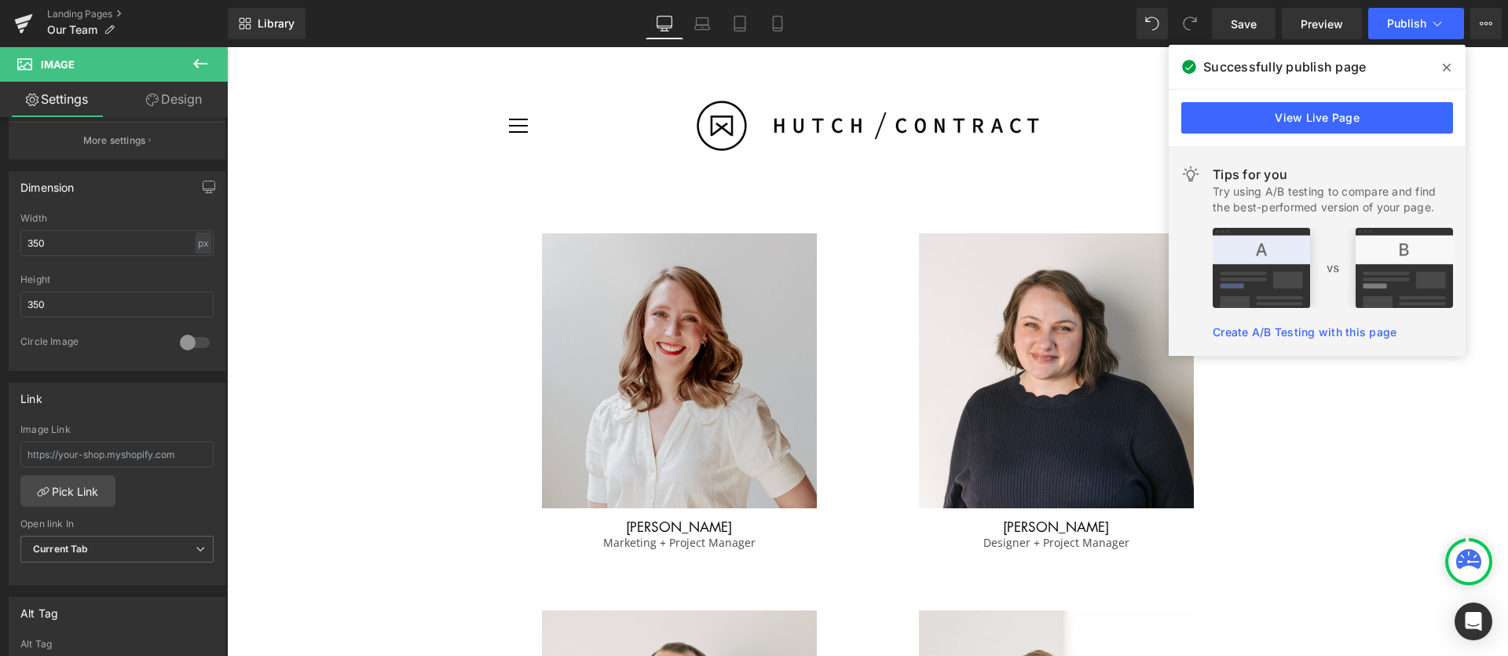
scroll to position [1077, 0]
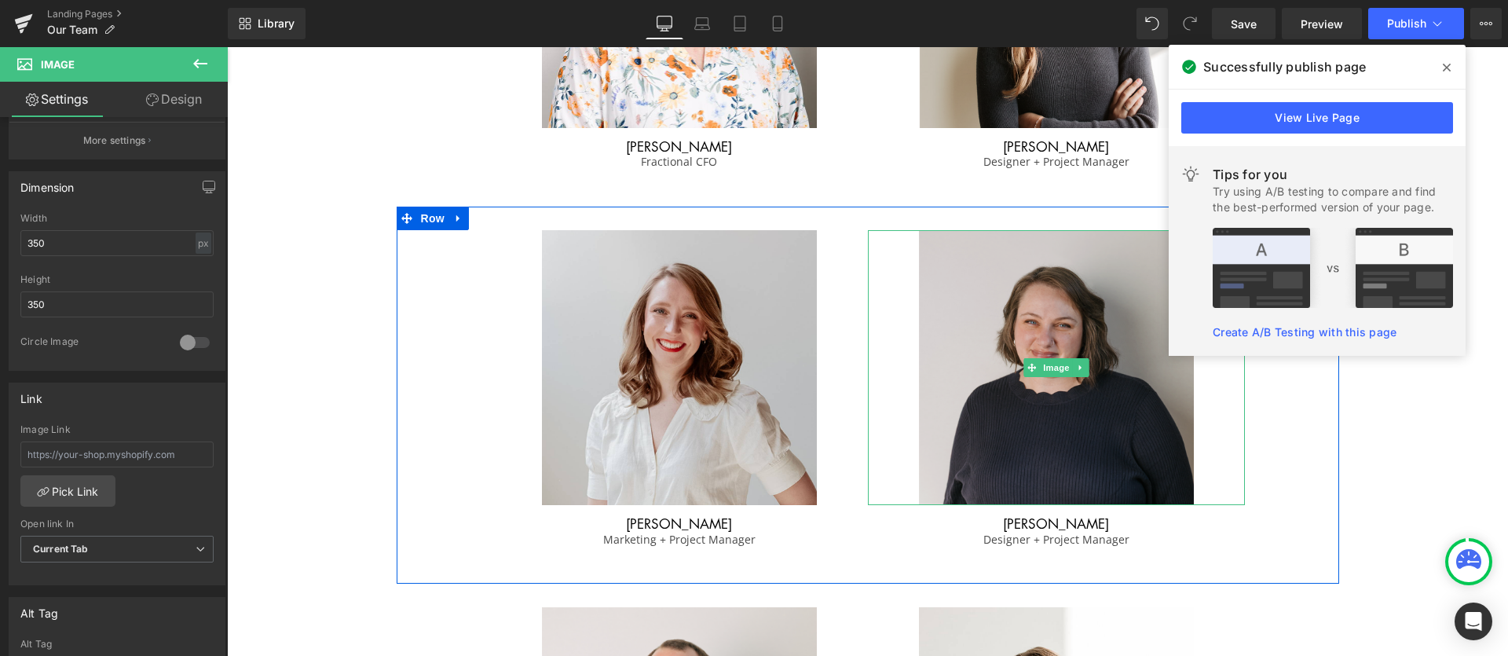
click at [1075, 323] on img at bounding box center [1056, 367] width 275 height 275
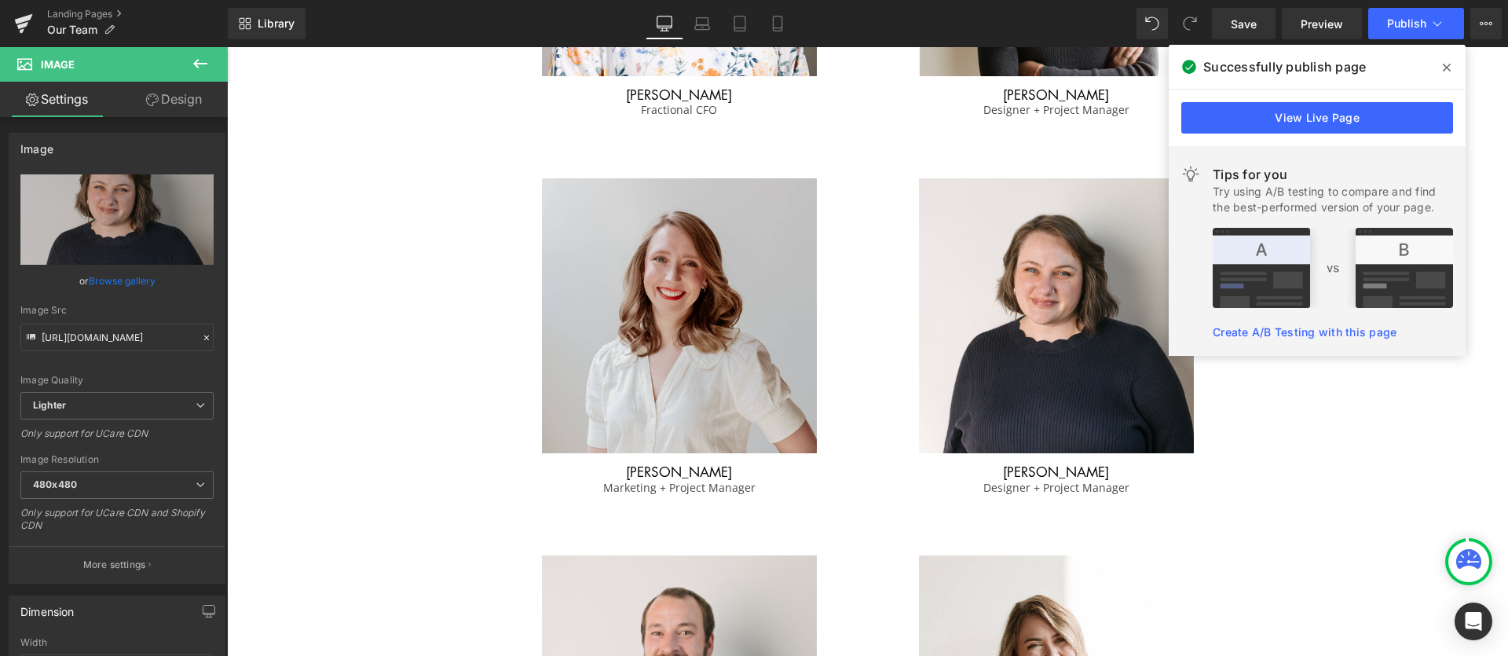
scroll to position [1130, 0]
